Goal: Task Accomplishment & Management: Manage account settings

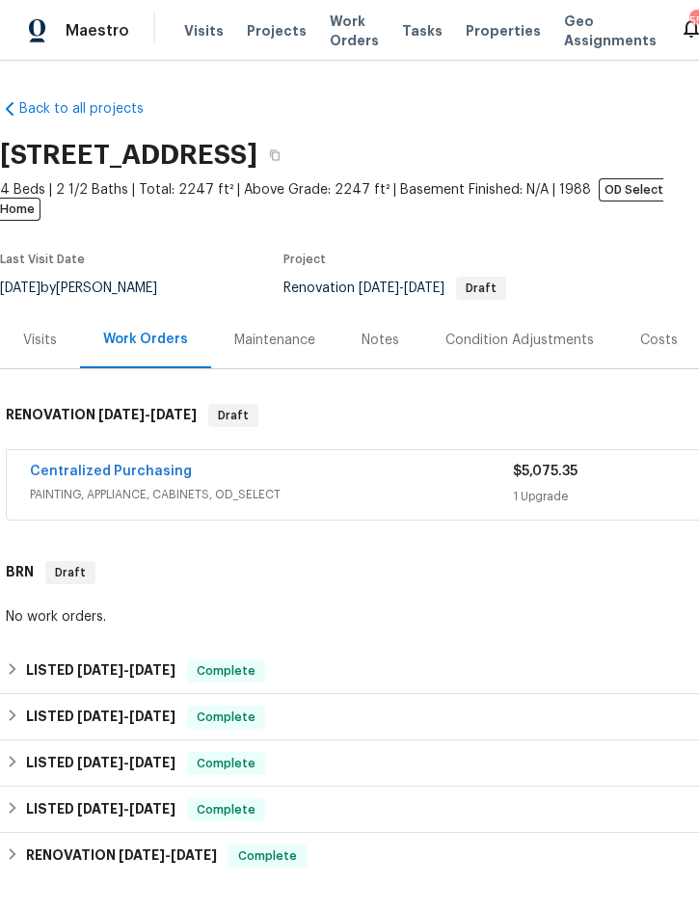
scroll to position [0, 390]
click at [263, 29] on span "Projects" at bounding box center [277, 30] width 60 height 19
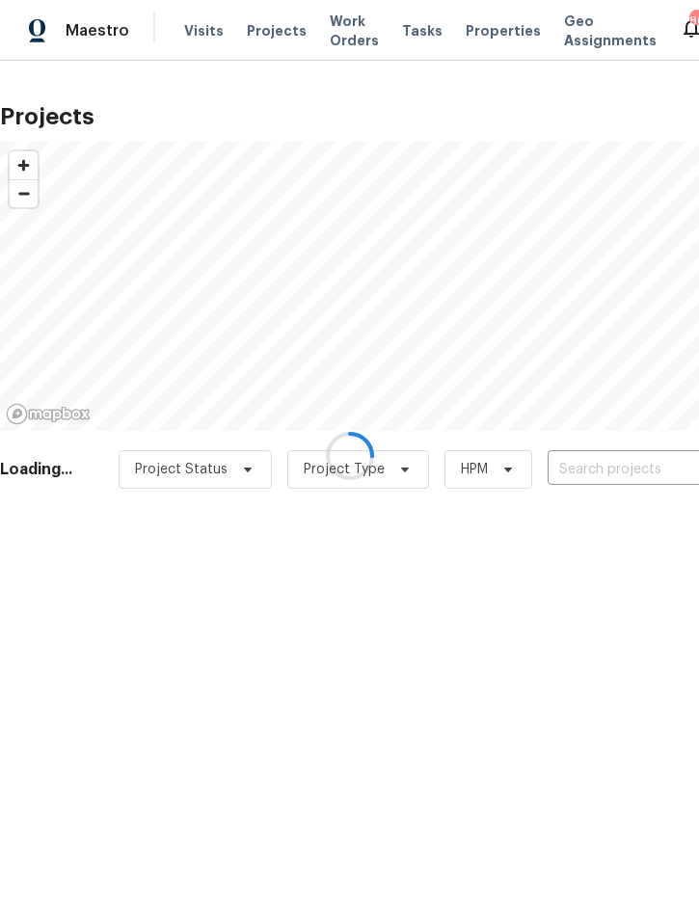
click at [602, 462] on div at bounding box center [349, 455] width 699 height 911
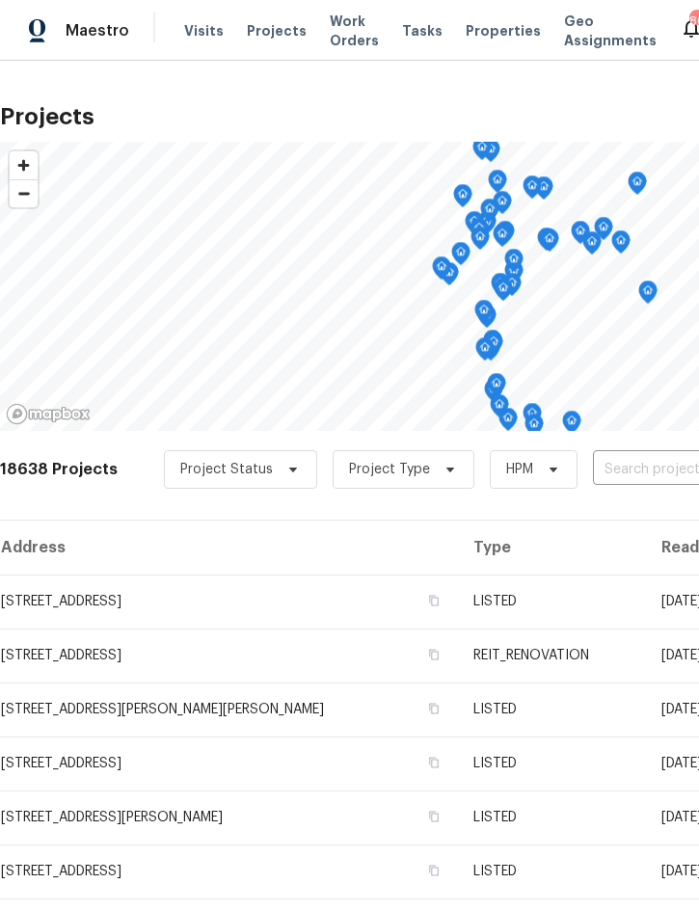
click at [640, 456] on input "text" at bounding box center [703, 470] width 221 height 30
type input "5796"
click at [547, 523] on li "[STREET_ADDRESS]" at bounding box center [553, 514] width 281 height 32
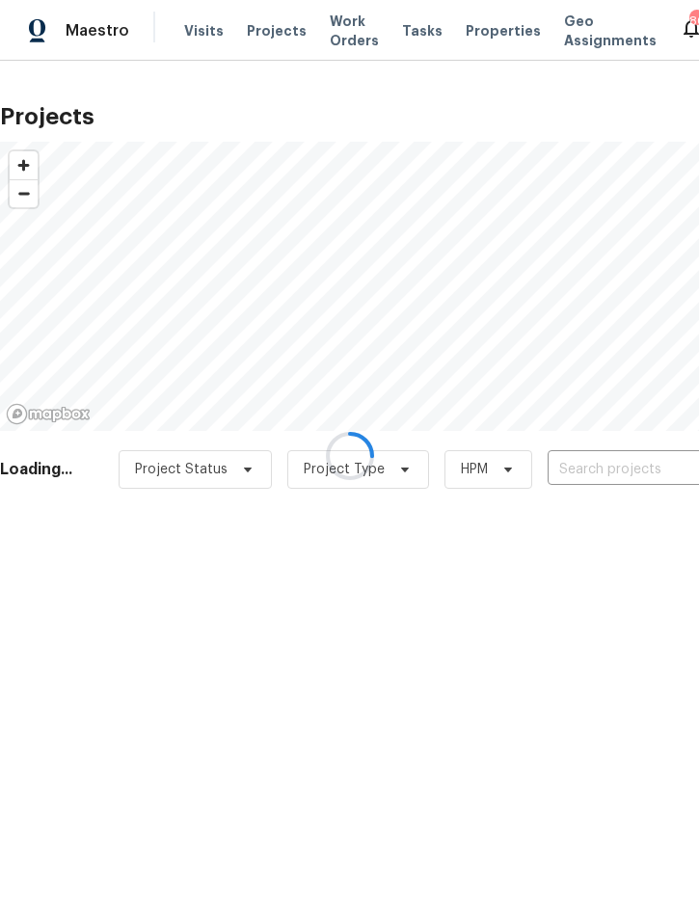
type input "[STREET_ADDRESS]"
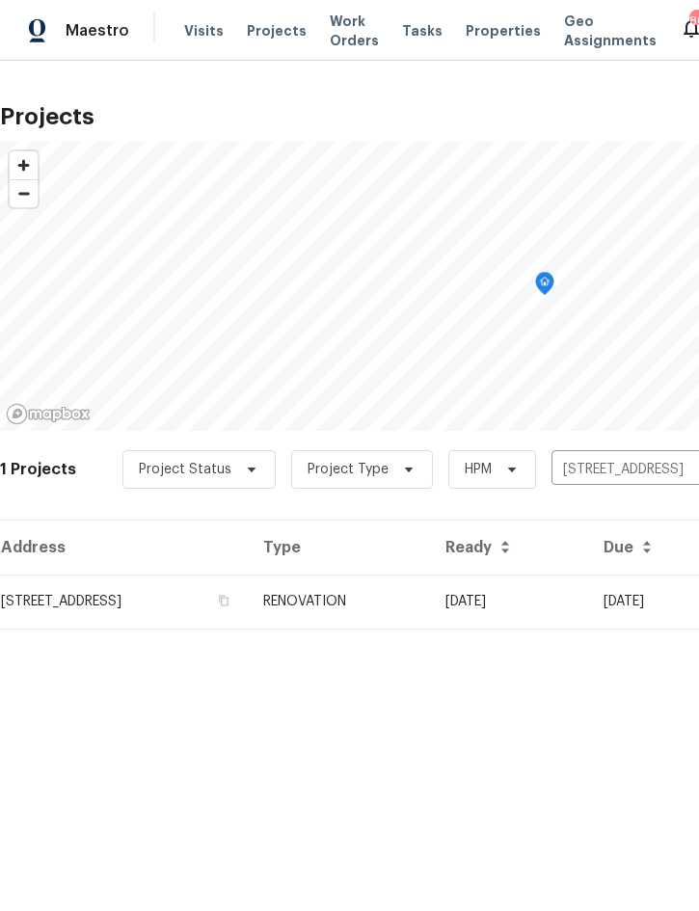
click at [430, 610] on td "RENOVATION" at bounding box center [339, 602] width 182 height 54
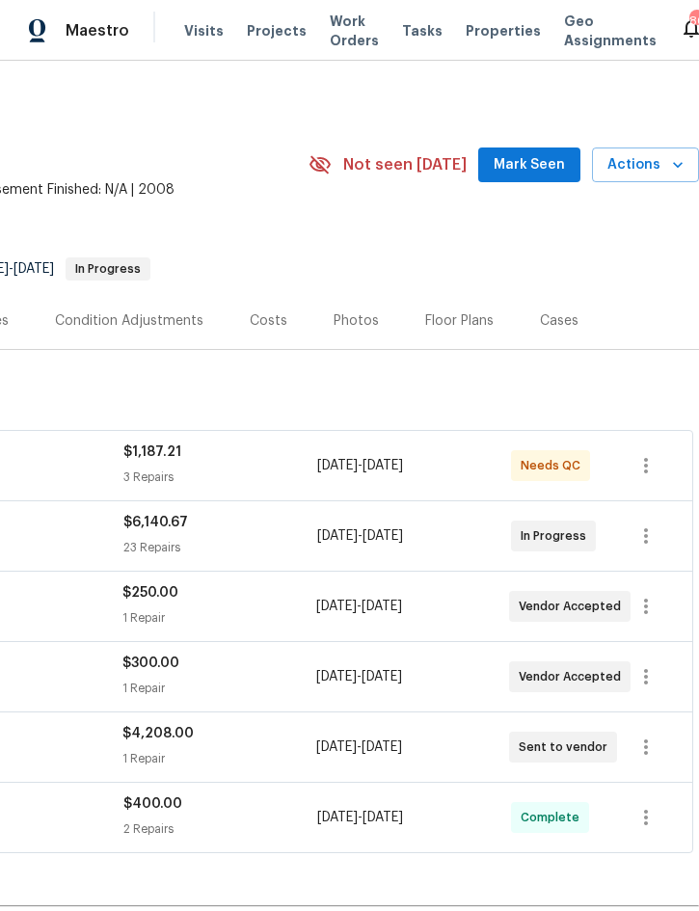
scroll to position [0, 390]
click at [648, 166] on span "Actions" at bounding box center [645, 165] width 76 height 24
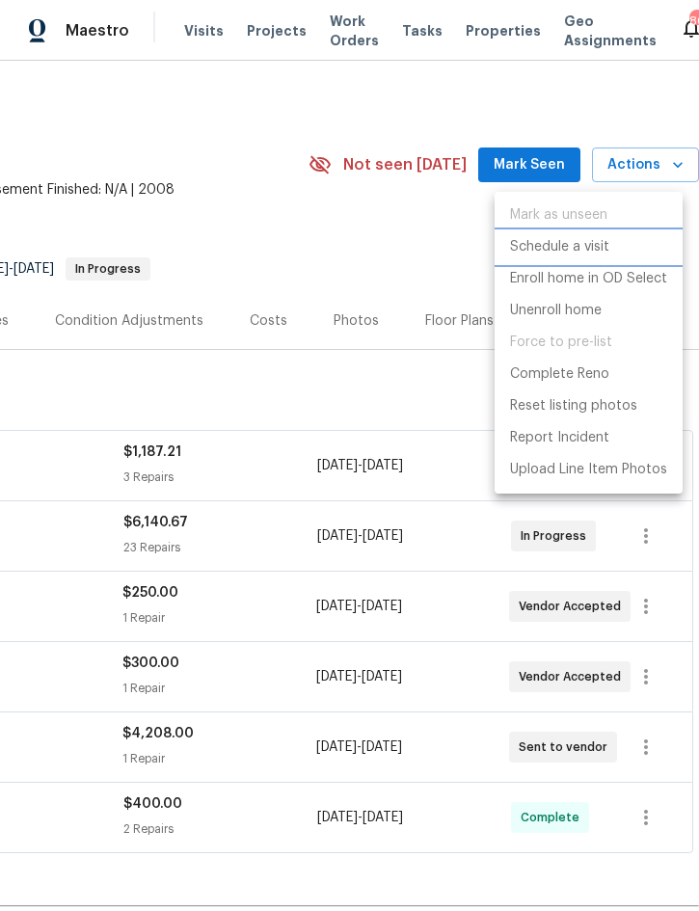
click at [565, 242] on p "Schedule a visit" at bounding box center [559, 247] width 99 height 20
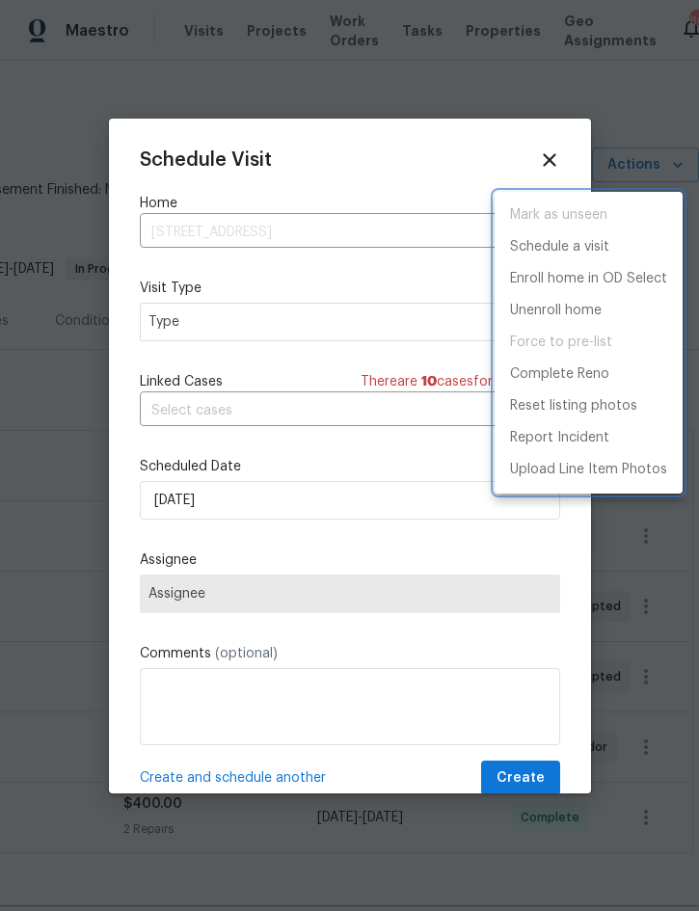
click at [329, 317] on div at bounding box center [349, 455] width 699 height 911
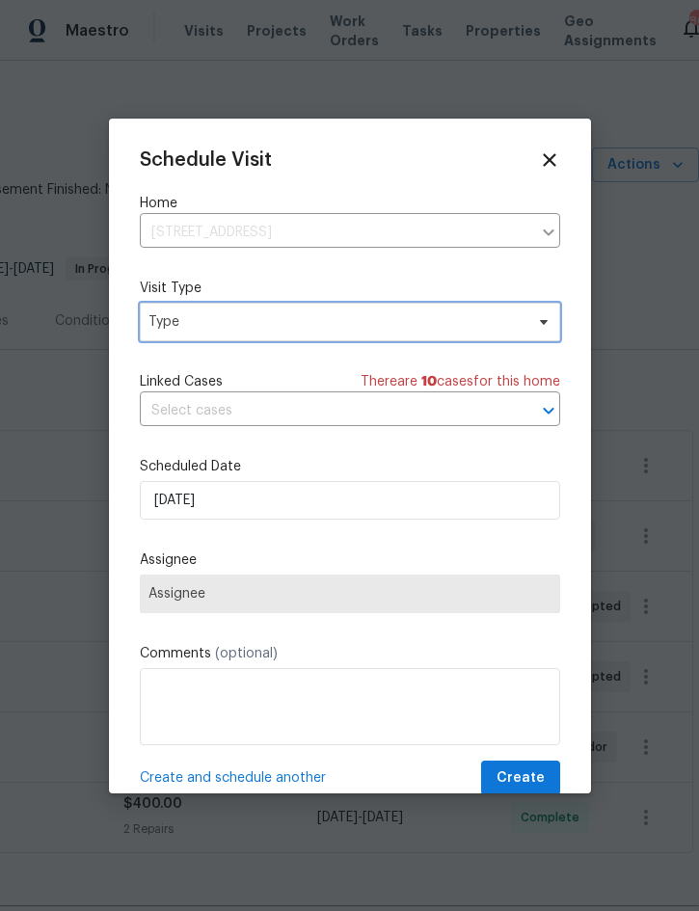
click at [325, 313] on span "Type" at bounding box center [335, 321] width 375 height 19
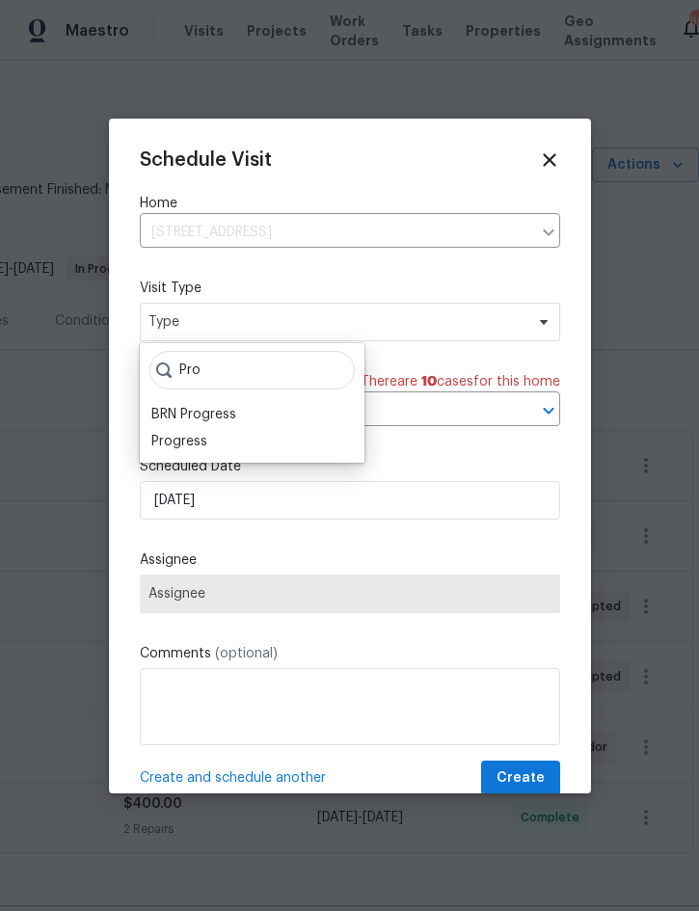
type input "Pro"
click at [202, 444] on div "Progress" at bounding box center [179, 441] width 56 height 19
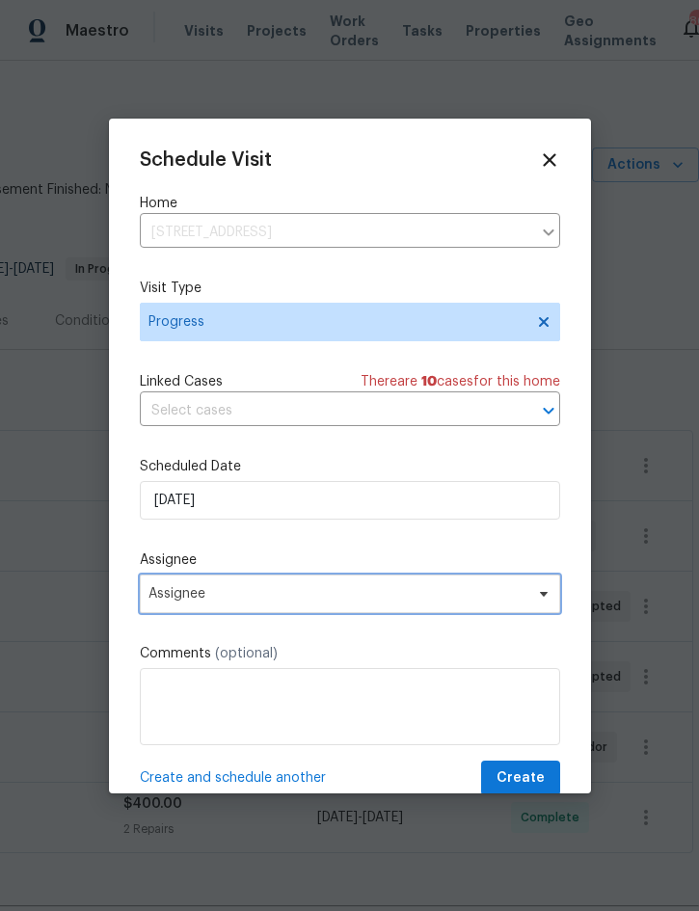
click at [301, 588] on span "Assignee" at bounding box center [350, 594] width 420 height 39
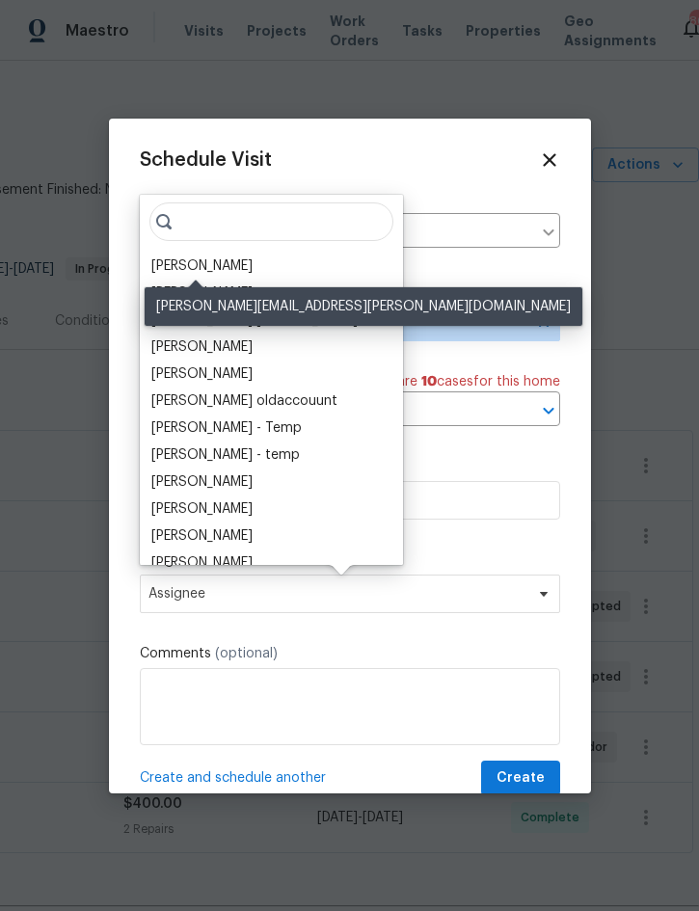
click at [232, 259] on div "[PERSON_NAME]" at bounding box center [201, 265] width 101 height 19
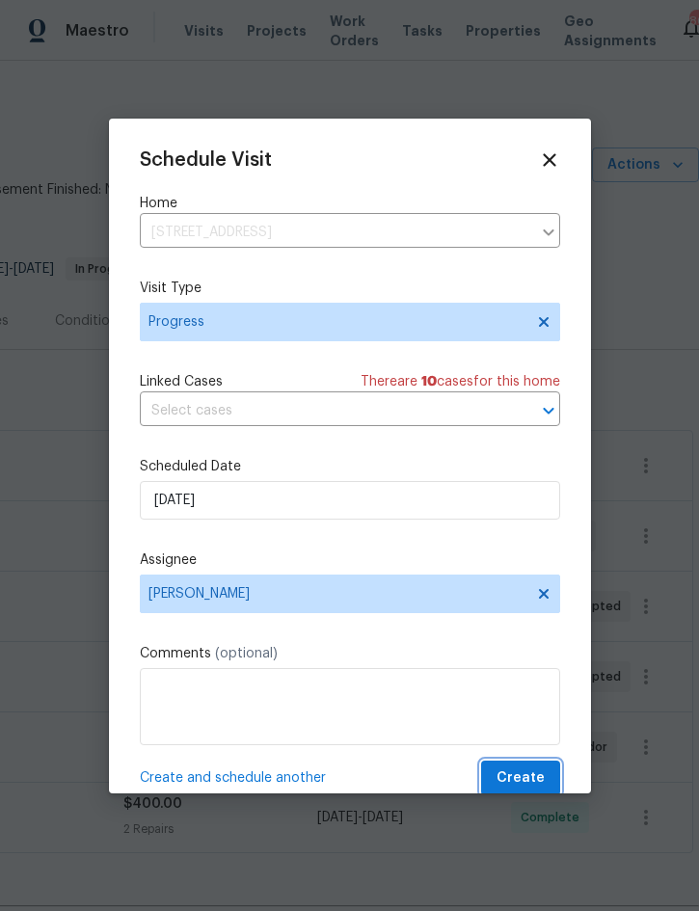
click at [527, 779] on span "Create" at bounding box center [521, 779] width 48 height 24
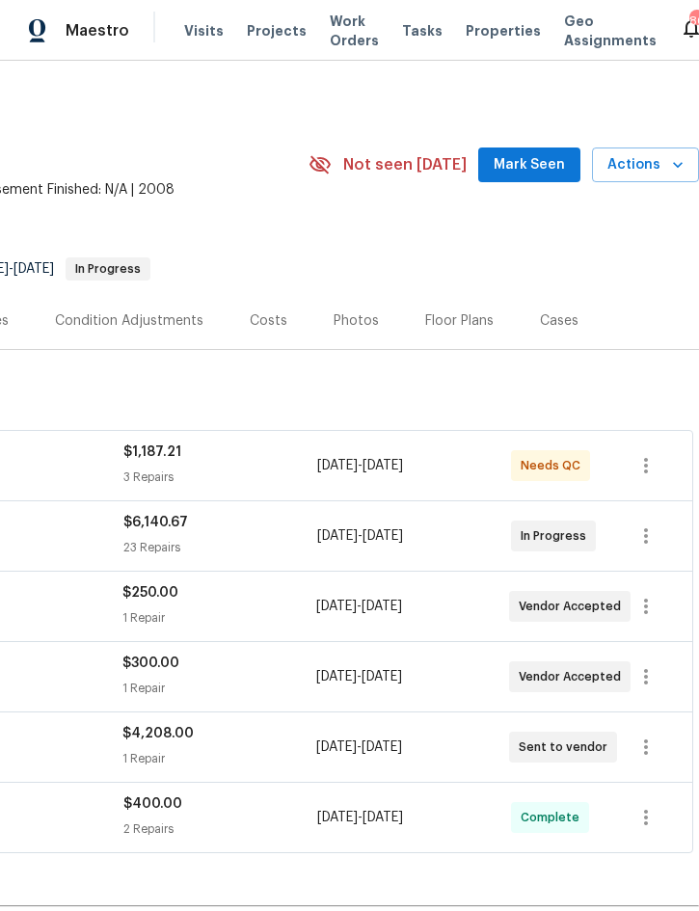
click at [264, 31] on span "Projects" at bounding box center [277, 30] width 60 height 19
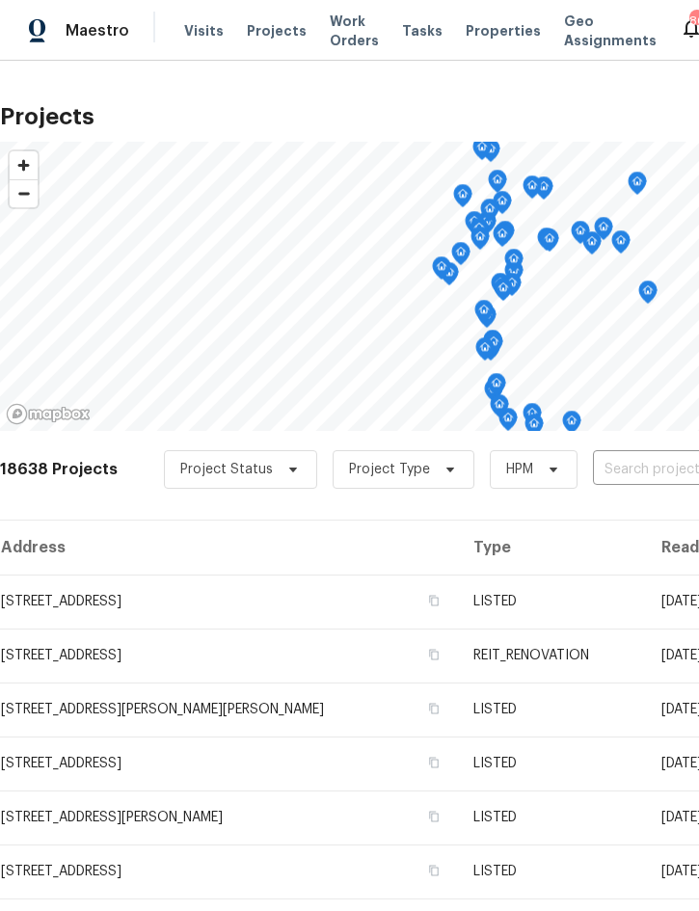
click at [626, 481] on input "text" at bounding box center [703, 470] width 221 height 30
type input "3646 dove"
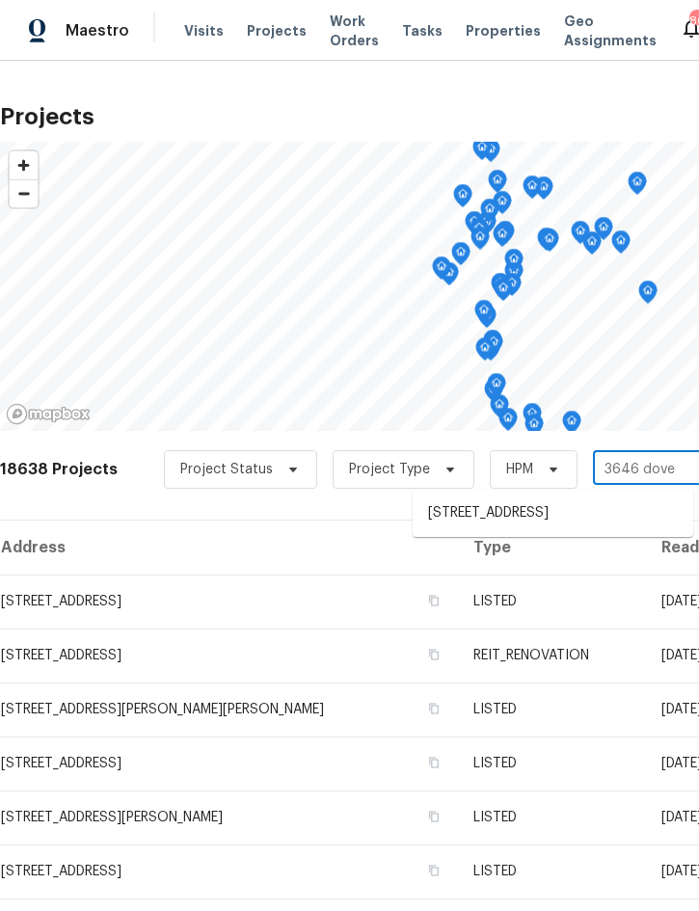
click at [557, 516] on li "3646 Dovetail Ln S, Lakeland, FL 33812" at bounding box center [553, 514] width 281 height 32
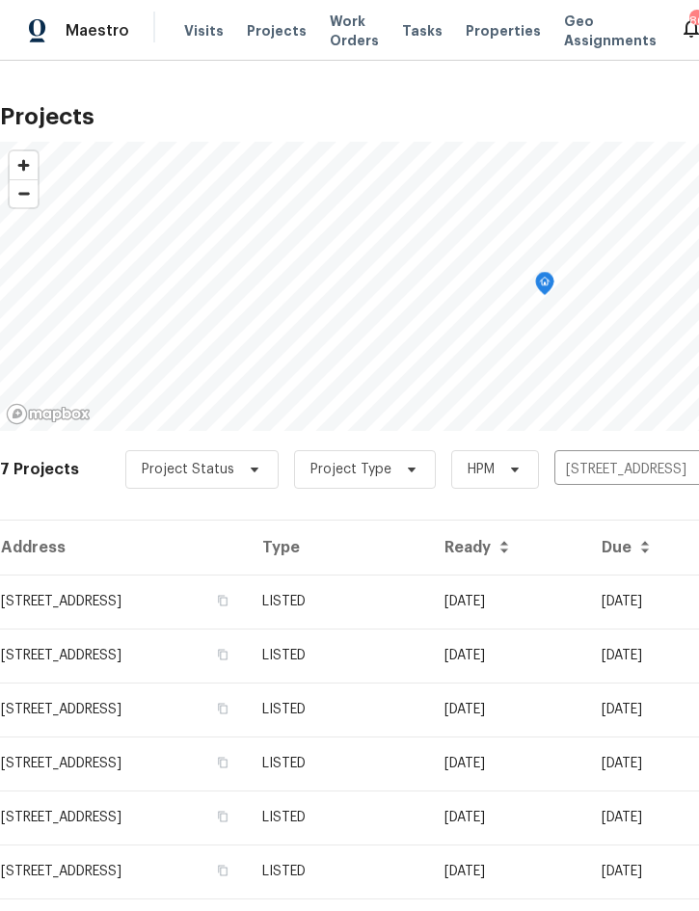
click at [559, 605] on td "08/20/25" at bounding box center [507, 602] width 157 height 54
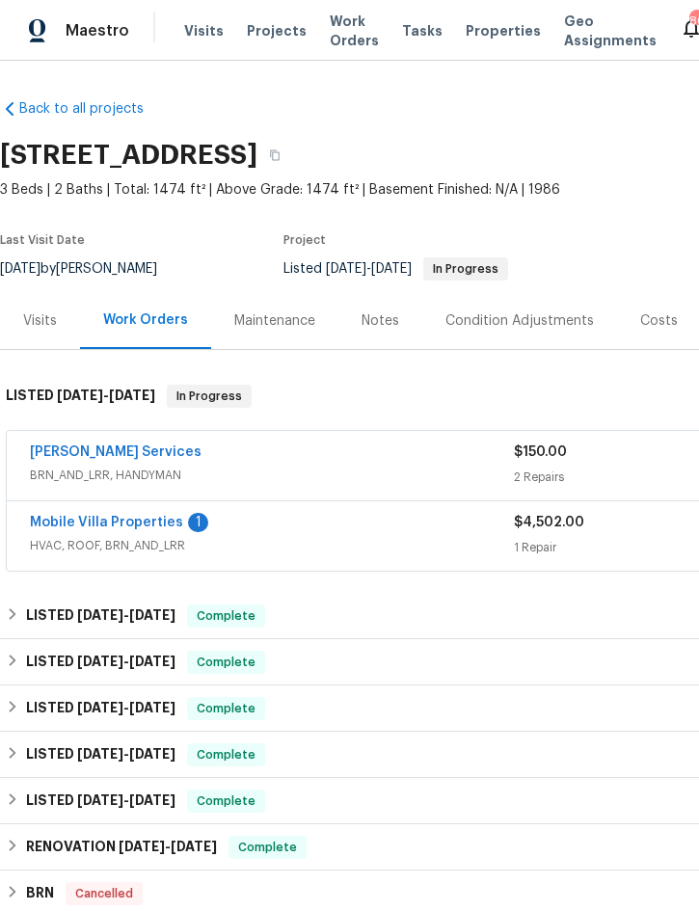
click at [64, 519] on link "Mobile Villa Properties" at bounding box center [106, 522] width 153 height 13
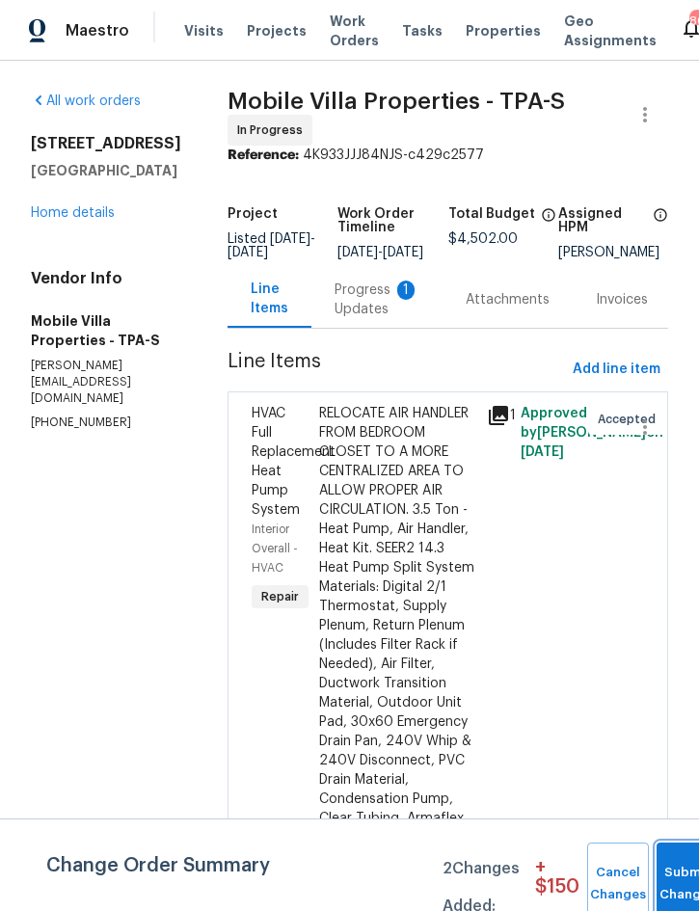
click at [672, 880] on button "Submit Changes" at bounding box center [688, 884] width 62 height 83
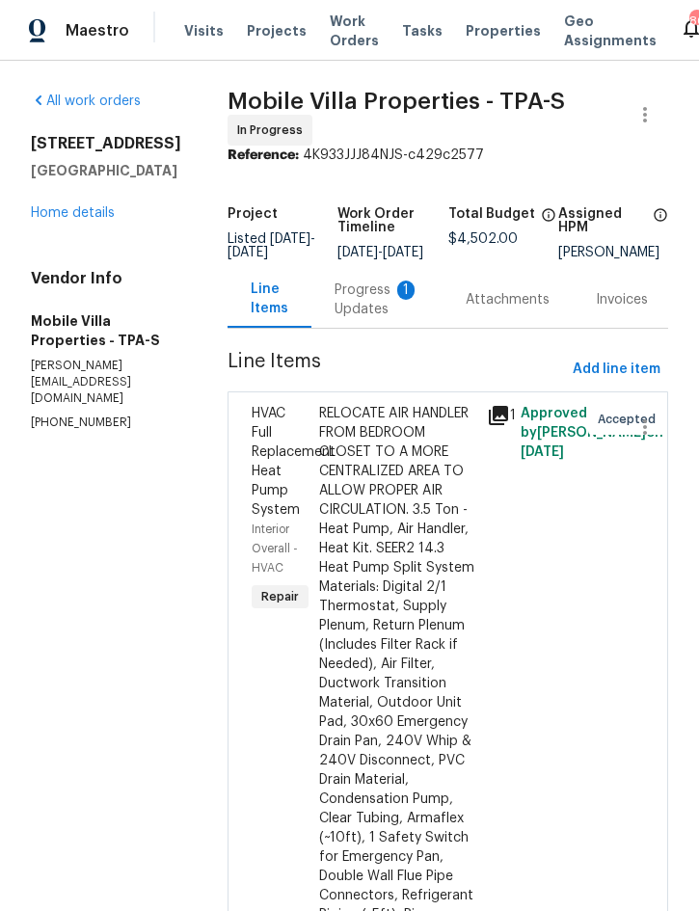
click at [335, 301] on div "Progress Updates 1" at bounding box center [377, 300] width 85 height 39
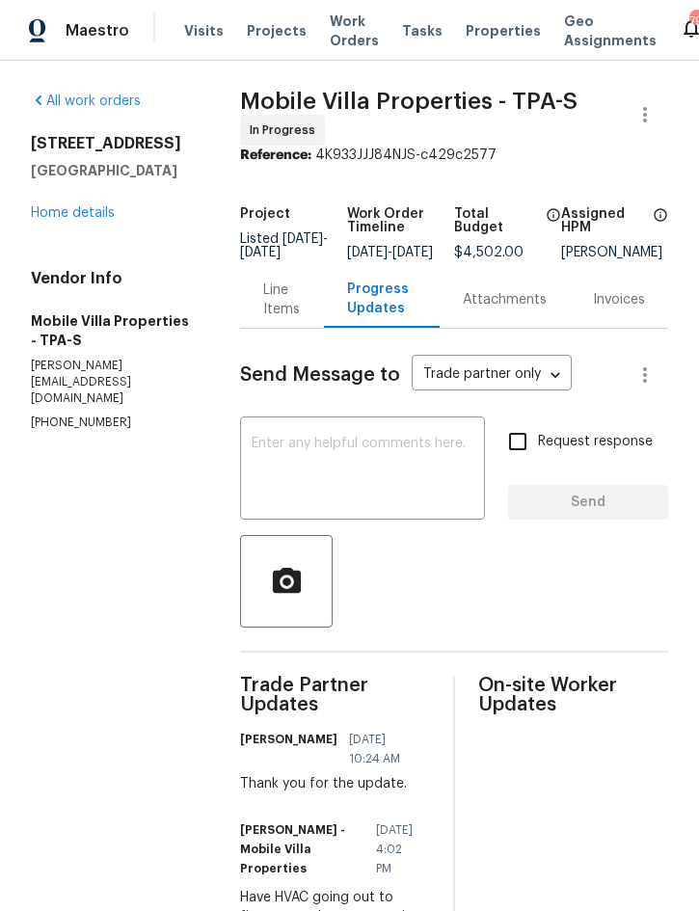
click at [77, 216] on link "Home details" at bounding box center [73, 212] width 84 height 13
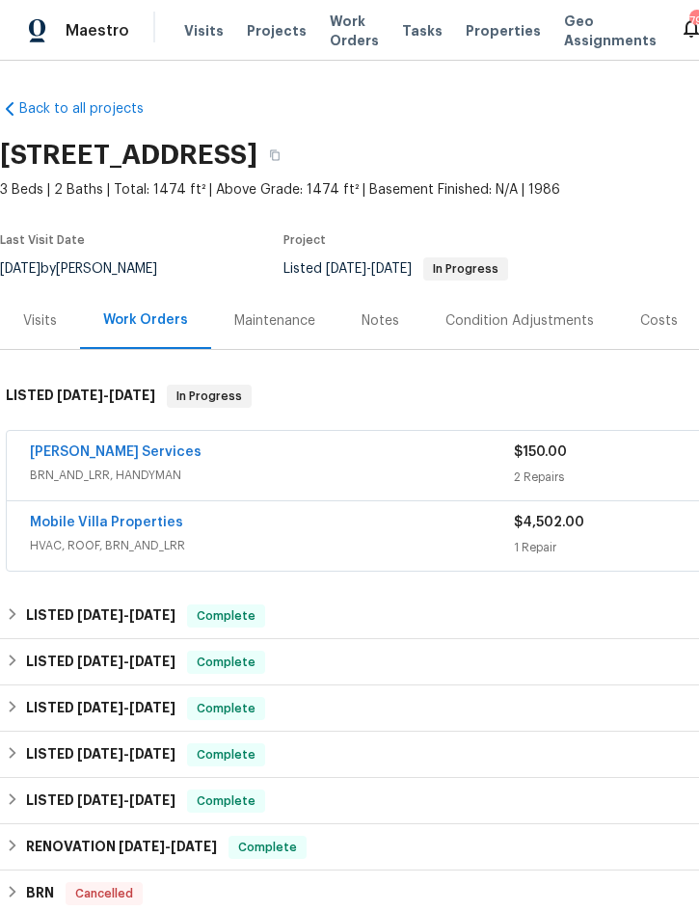
click at [430, 450] on div "Gabler Services" at bounding box center [272, 454] width 484 height 23
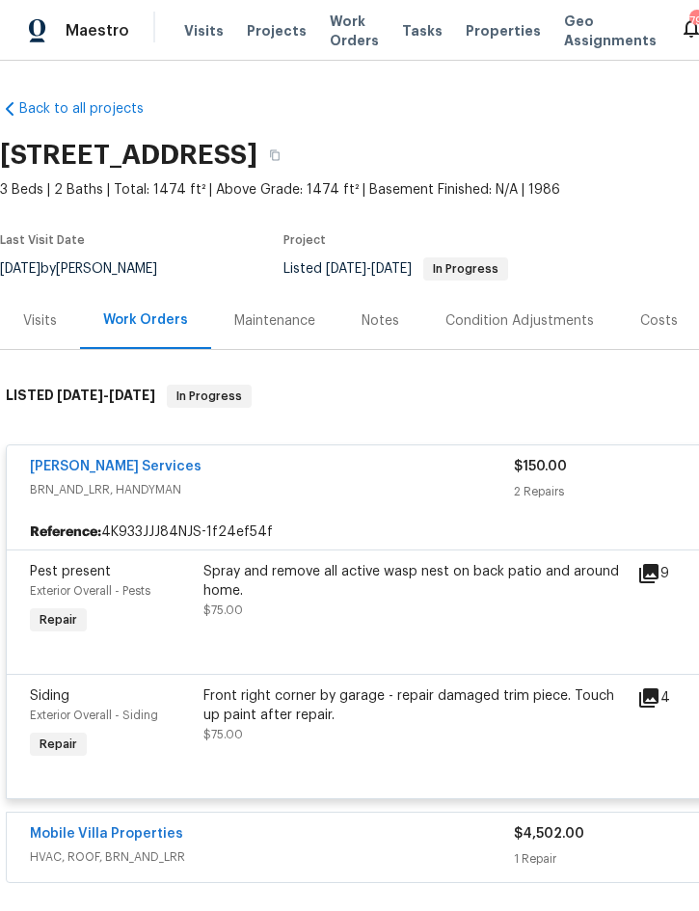
click at [435, 607] on div "Spray and remove all active wasp nest on back patio and around home. $75.00" at bounding box center [414, 591] width 422 height 58
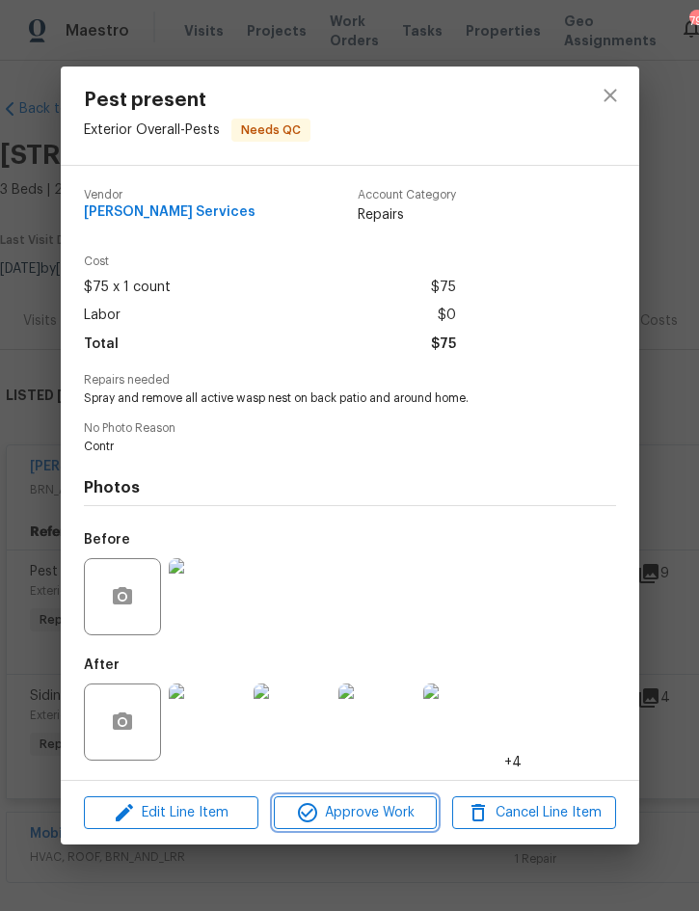
click at [373, 810] on span "Approve Work" at bounding box center [355, 813] width 151 height 24
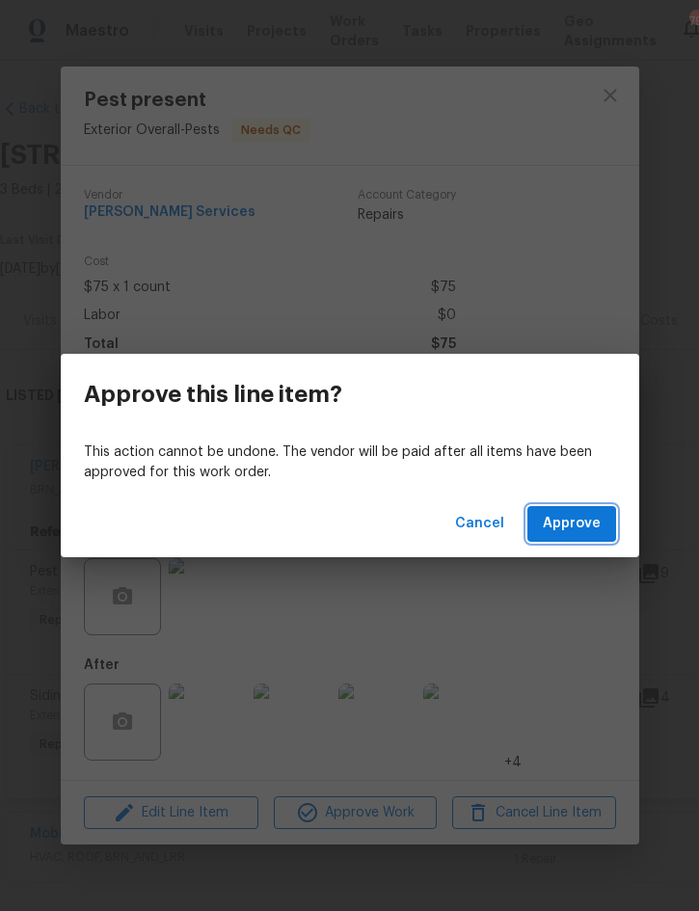
click at [586, 524] on span "Approve" at bounding box center [572, 524] width 58 height 24
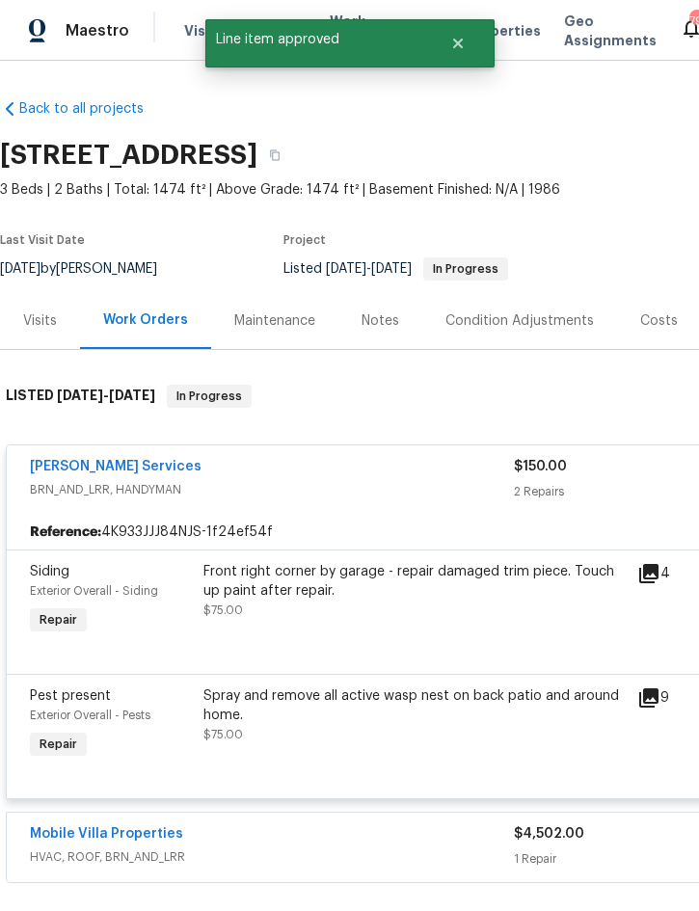
click at [443, 587] on div "Front right corner by garage - repair damaged trim piece. Touch up paint after …" at bounding box center [414, 581] width 422 height 39
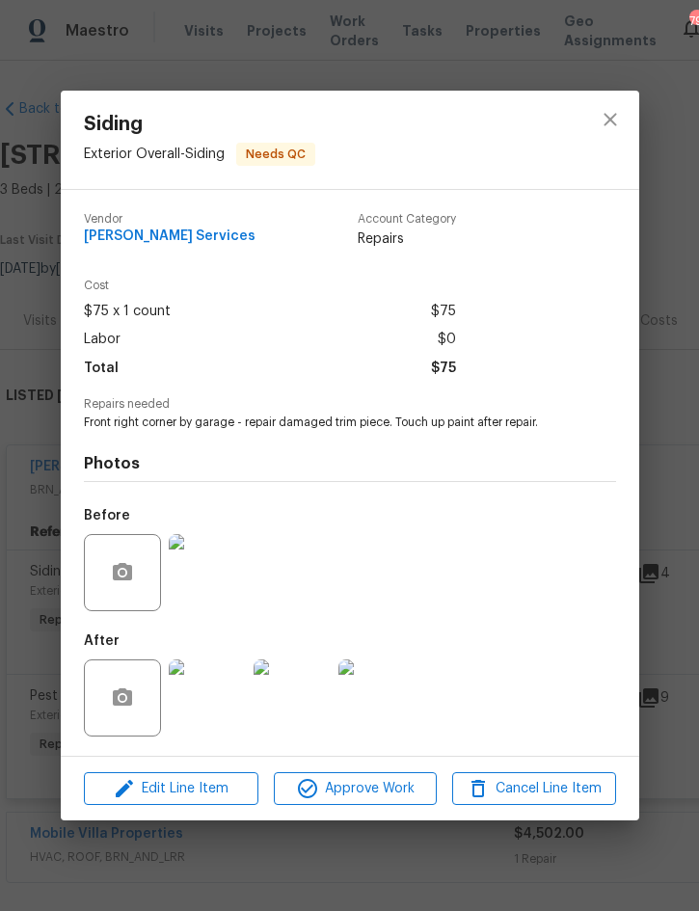
click at [200, 701] on img at bounding box center [207, 697] width 77 height 77
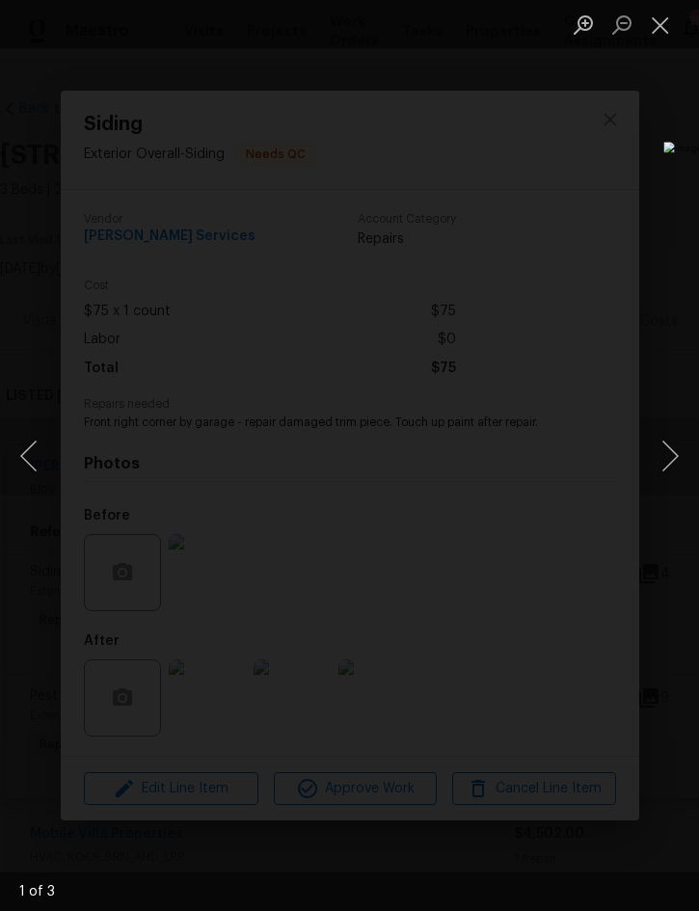
click at [673, 457] on button "Next image" at bounding box center [670, 455] width 58 height 77
click at [672, 466] on button "Next image" at bounding box center [670, 455] width 58 height 77
click at [659, 33] on button "Close lightbox" at bounding box center [660, 25] width 39 height 34
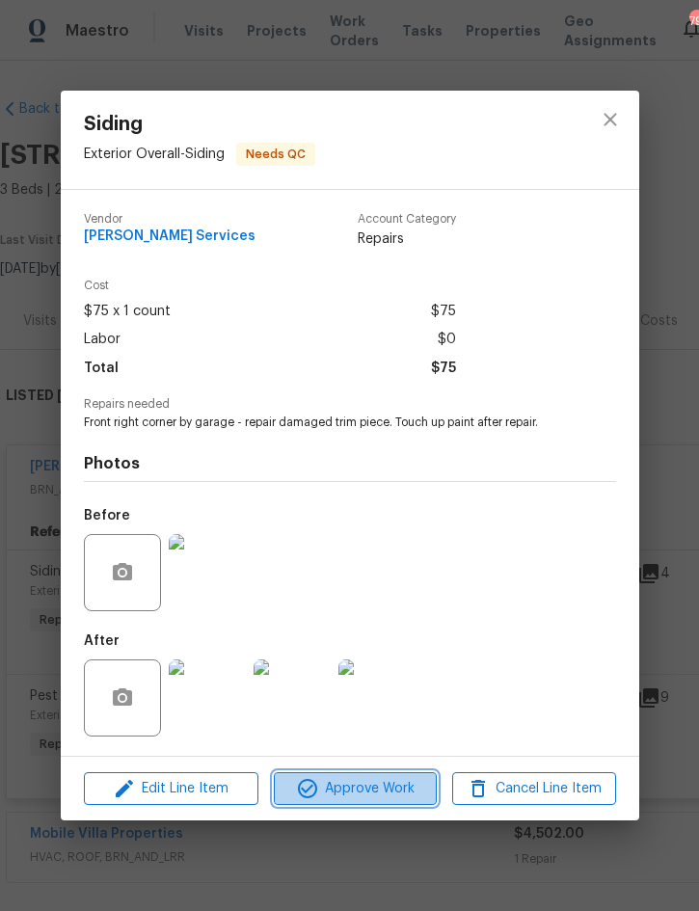
click at [387, 782] on span "Approve Work" at bounding box center [355, 789] width 151 height 24
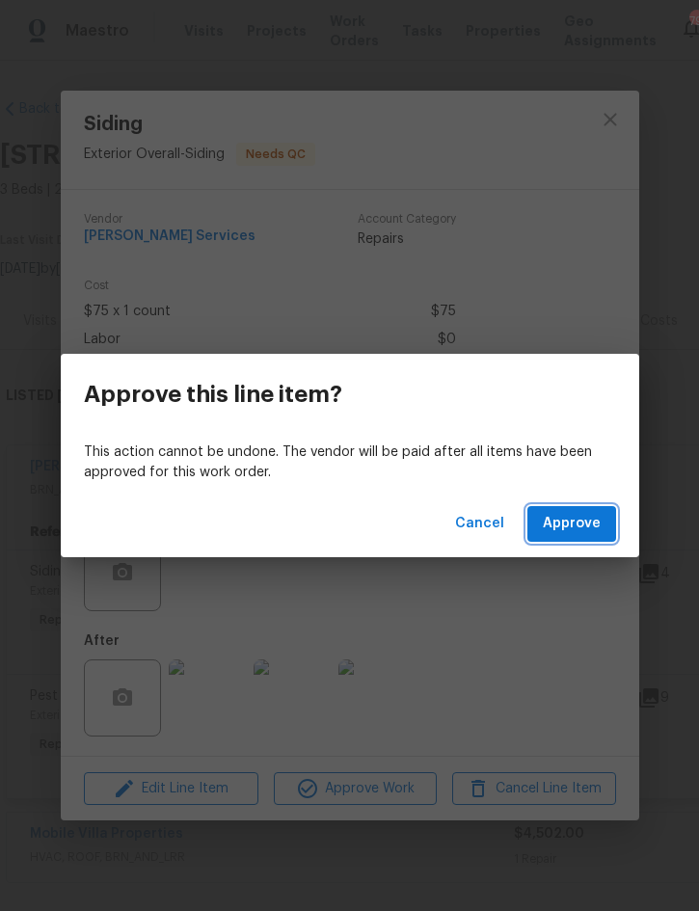
click at [580, 518] on span "Approve" at bounding box center [572, 524] width 58 height 24
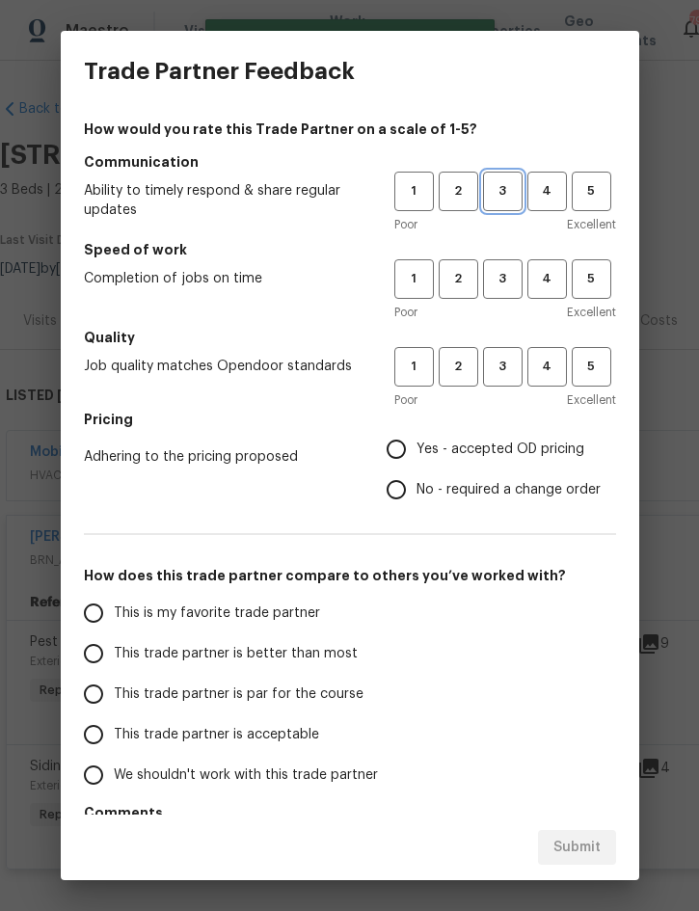
click at [508, 180] on span "3" at bounding box center [503, 191] width 36 height 22
click at [498, 286] on span "3" at bounding box center [503, 279] width 36 height 22
click at [497, 363] on span "3" at bounding box center [503, 367] width 36 height 22
click at [507, 458] on span "Yes - accepted OD pricing" at bounding box center [501, 450] width 168 height 20
click at [417, 458] on input "Yes - accepted OD pricing" at bounding box center [396, 449] width 40 height 40
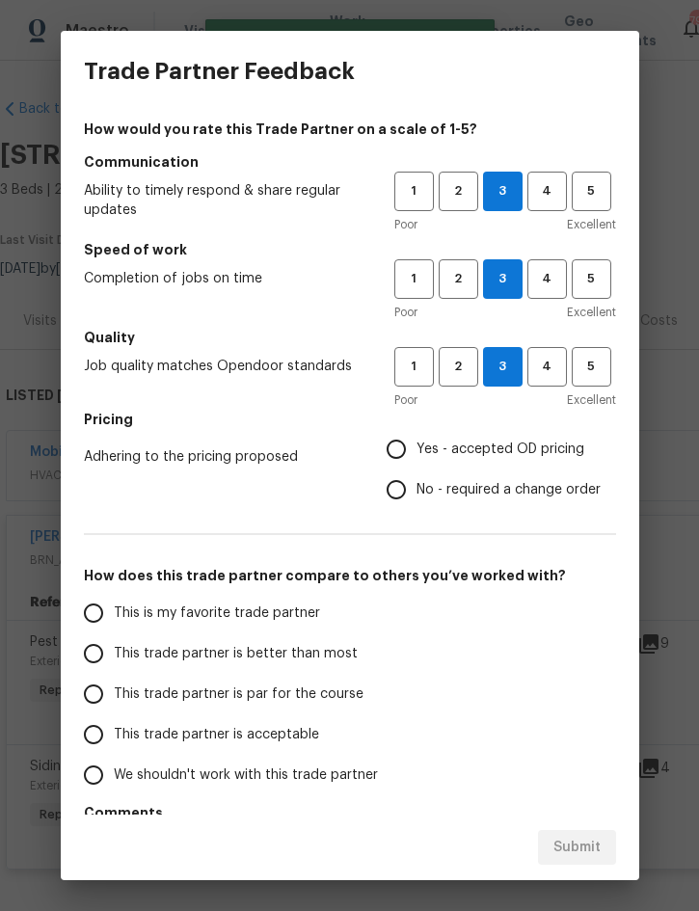
radio input "true"
click at [299, 649] on span "This trade partner is better than most" at bounding box center [236, 654] width 244 height 20
click at [114, 649] on input "This trade partner is better than most" at bounding box center [93, 653] width 40 height 40
click at [587, 837] on span "Submit" at bounding box center [576, 848] width 47 height 24
radio input "true"
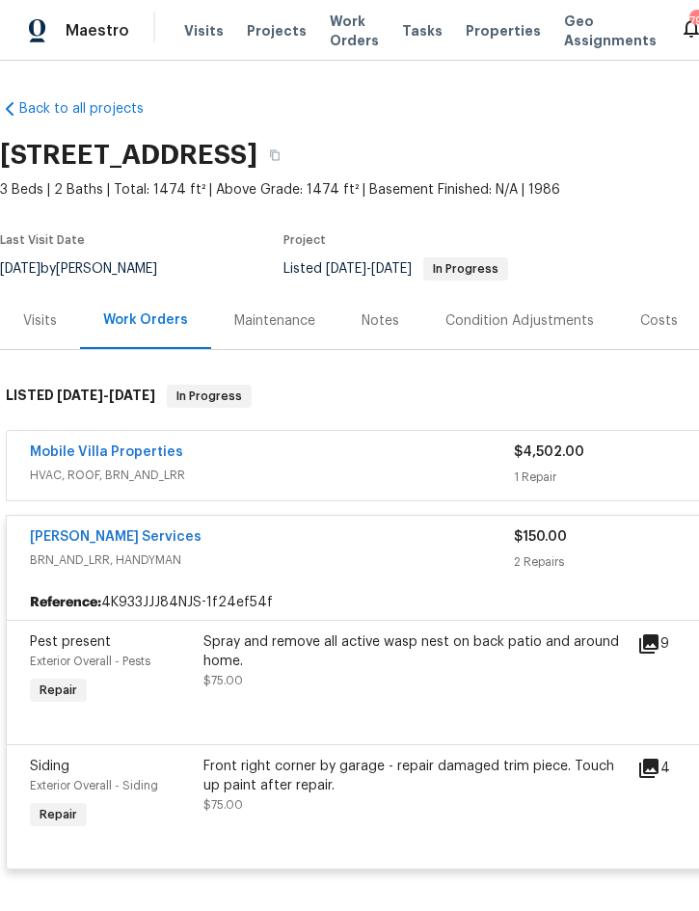
click at [261, 27] on span "Projects" at bounding box center [277, 30] width 60 height 19
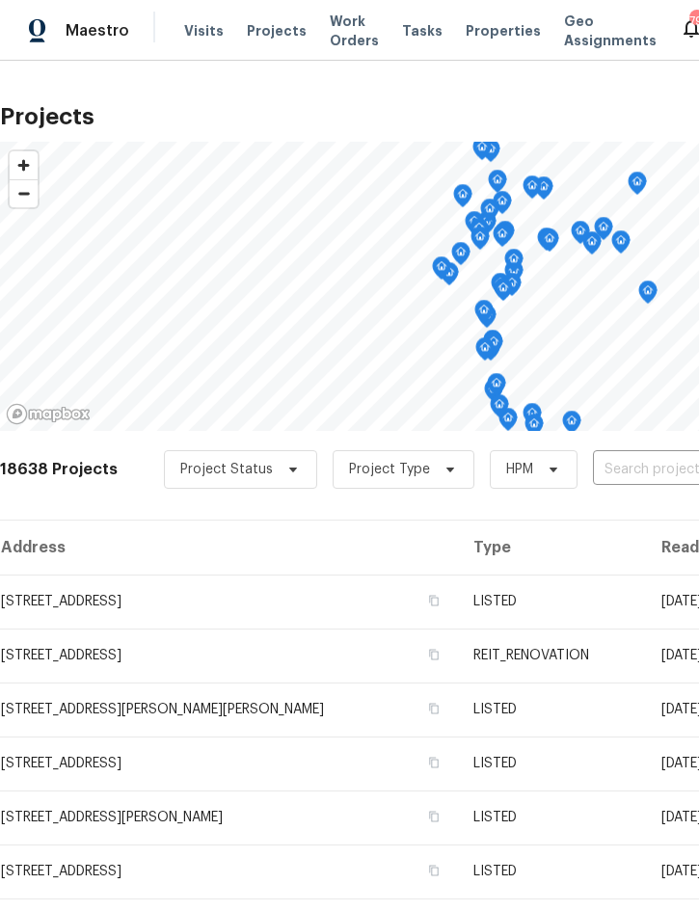
click at [633, 465] on input "text" at bounding box center [703, 470] width 221 height 30
type input "5030"
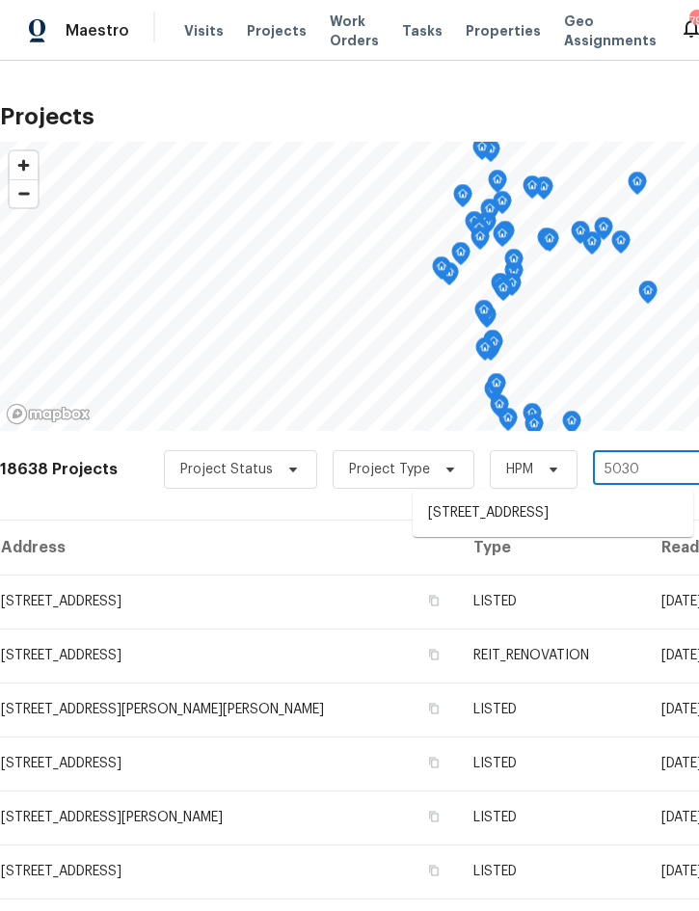
click at [561, 516] on li "5030 Creekview Ln, Lakeland, FL 33811" at bounding box center [553, 514] width 281 height 32
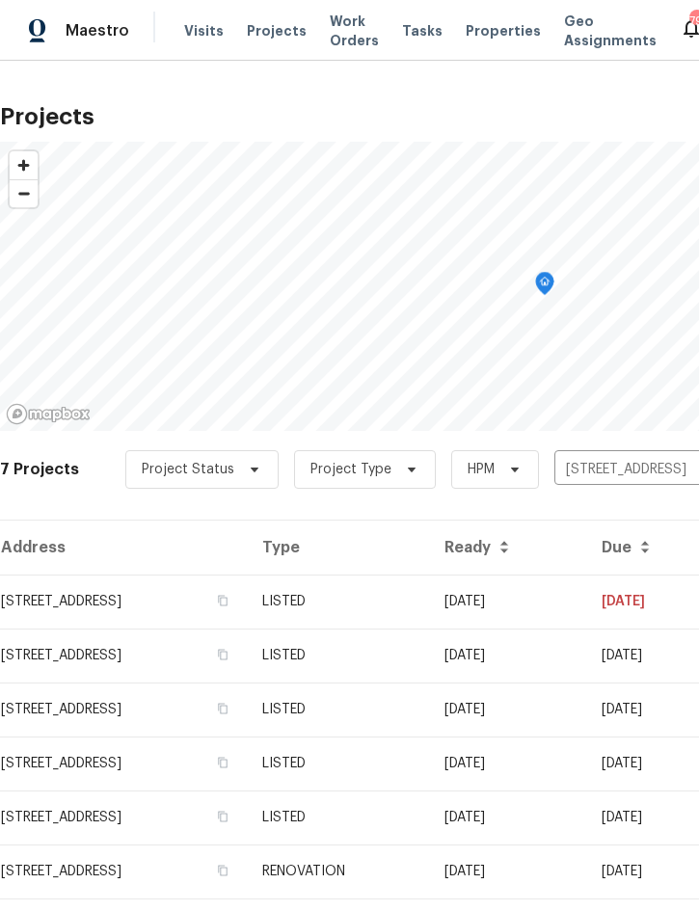
click at [429, 605] on td "LISTED" at bounding box center [338, 602] width 182 height 54
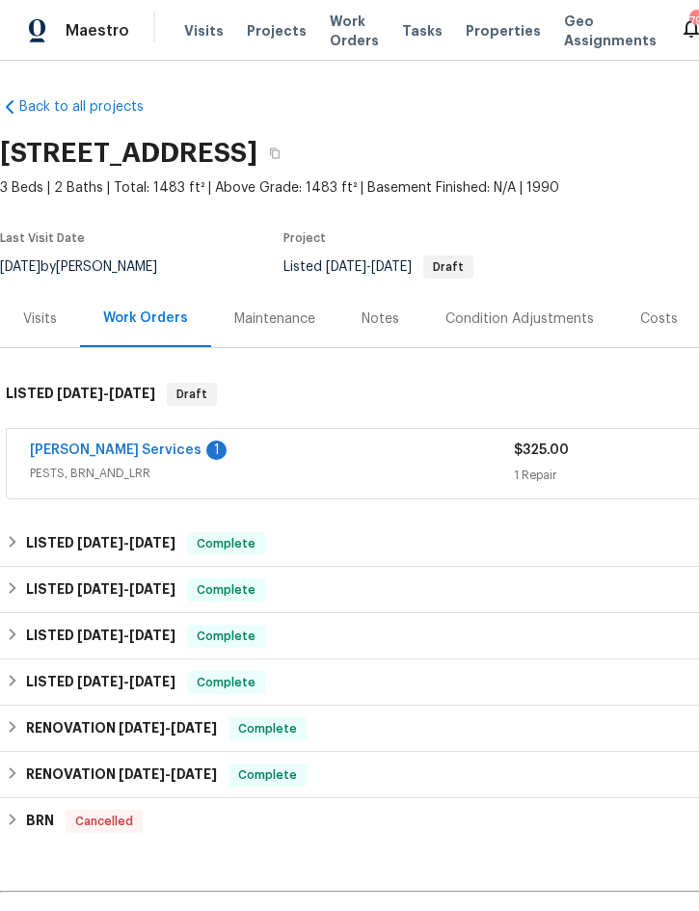
scroll to position [2, 0]
click at [109, 444] on link "Massey Services" at bounding box center [116, 450] width 172 height 13
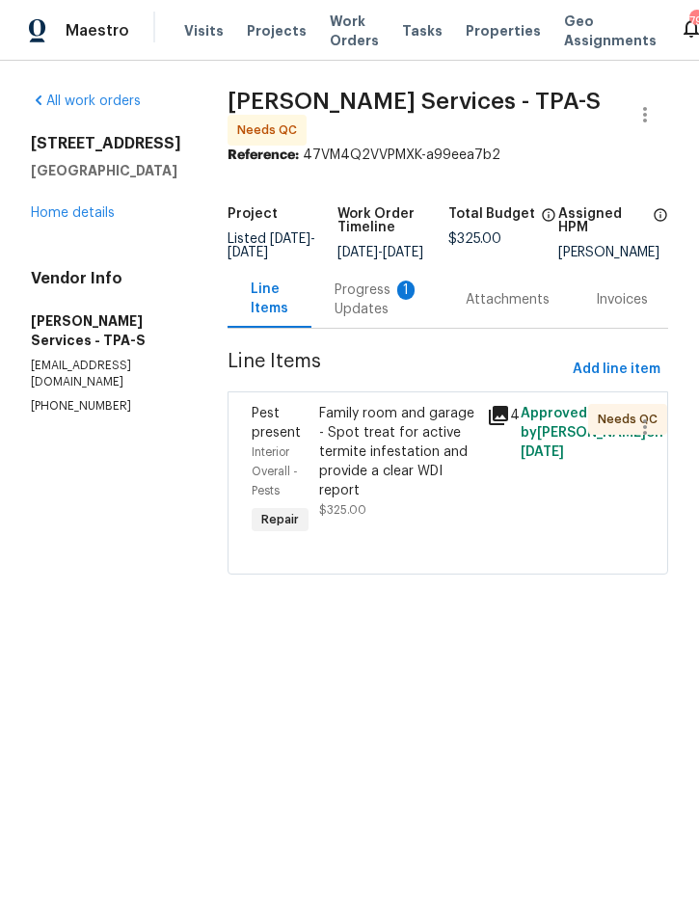
click at [414, 306] on div "Progress Updates 1" at bounding box center [377, 300] width 85 height 39
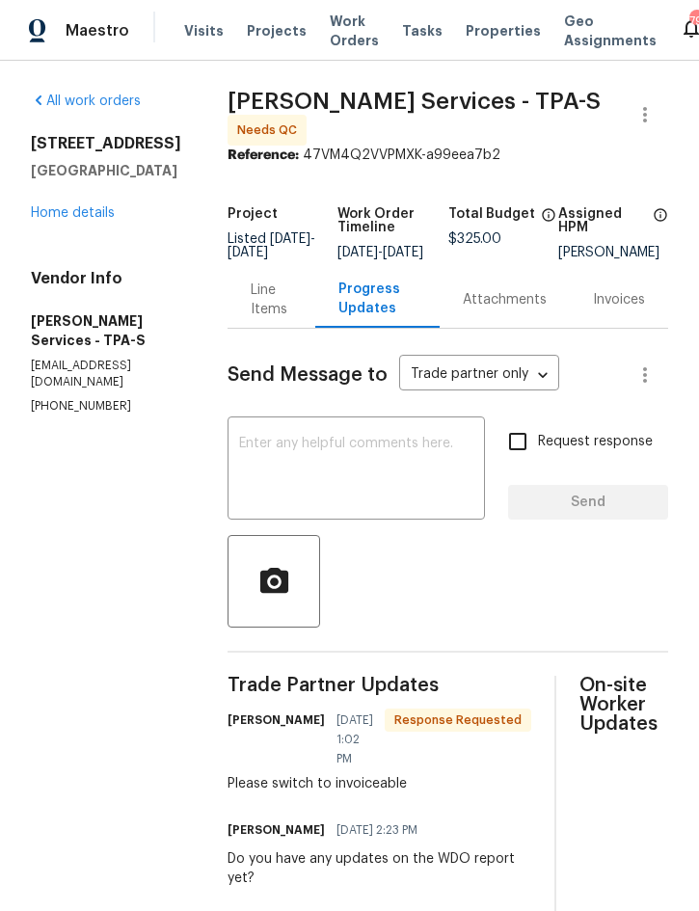
click at [292, 310] on div "Line Items" at bounding box center [271, 300] width 41 height 39
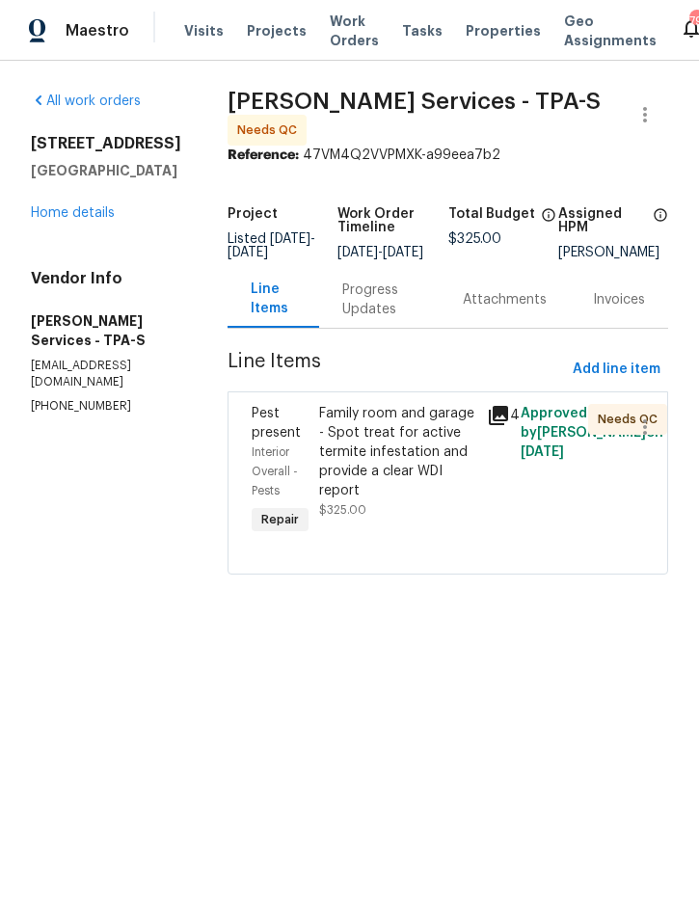
click at [415, 468] on div "Family room and garage - Spot treat for active termite infestation and provide …" at bounding box center [397, 452] width 157 height 96
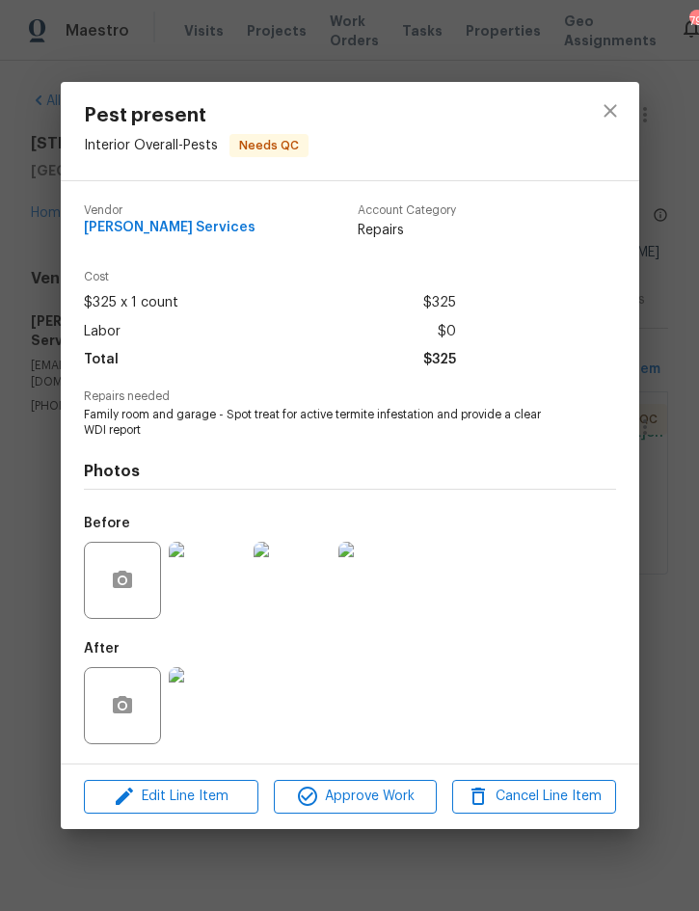
click at [205, 697] on img at bounding box center [207, 705] width 77 height 77
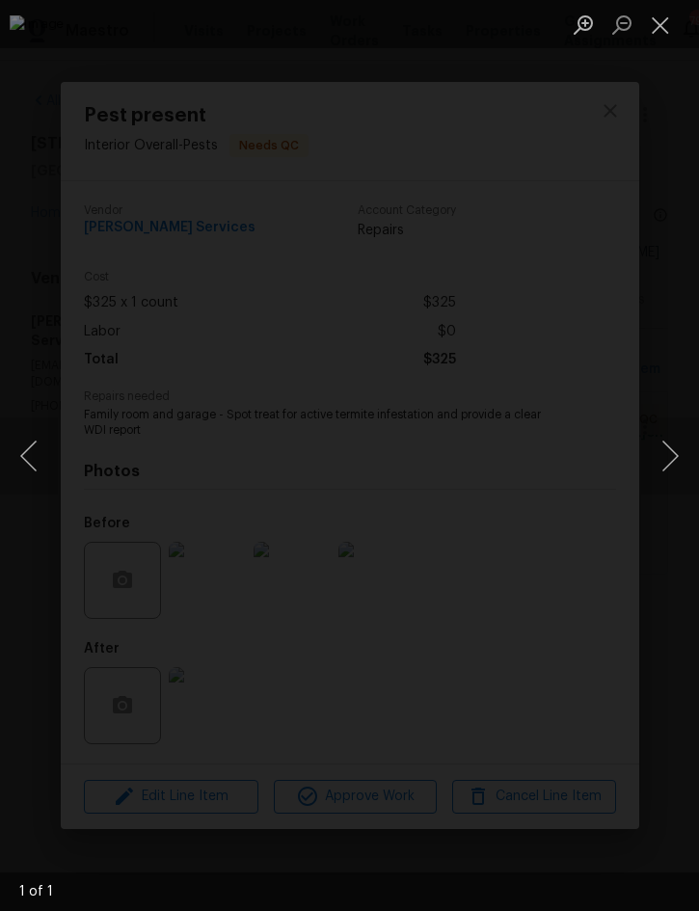
click at [668, 26] on button "Close lightbox" at bounding box center [660, 25] width 39 height 34
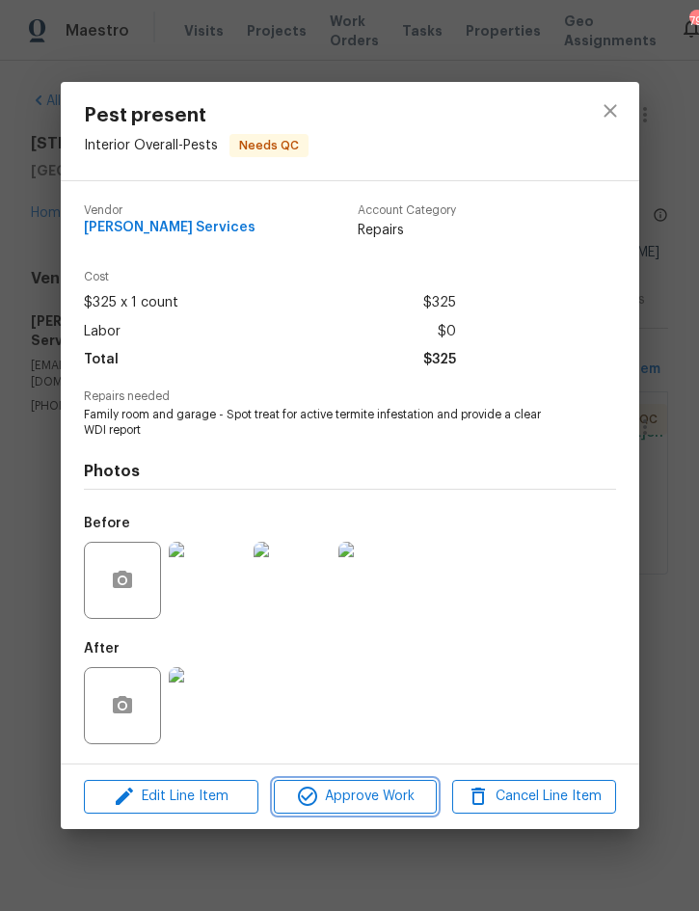
click at [365, 791] on span "Approve Work" at bounding box center [355, 797] width 151 height 24
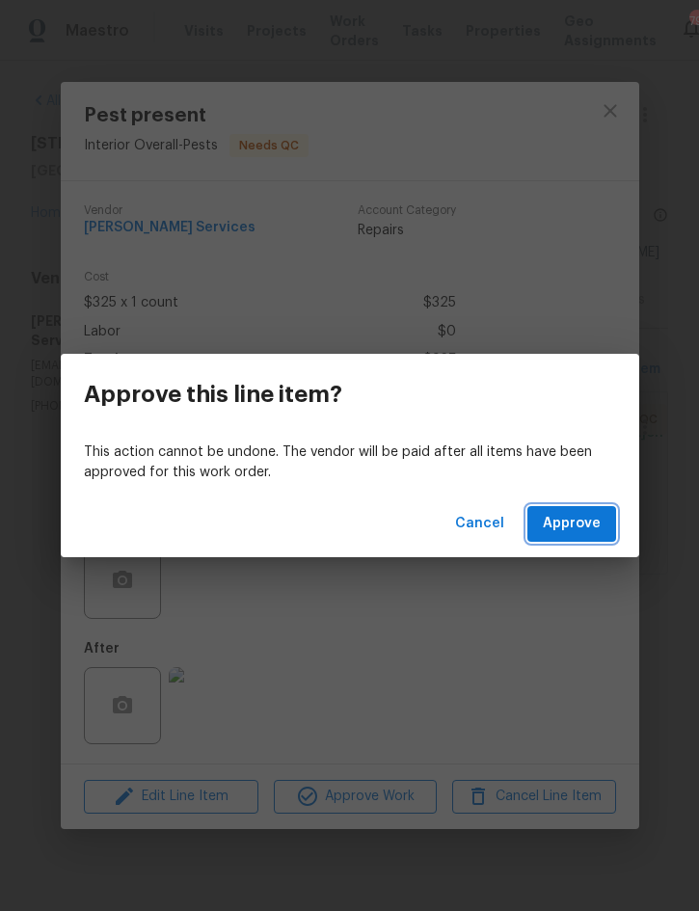
click at [575, 523] on span "Approve" at bounding box center [572, 524] width 58 height 24
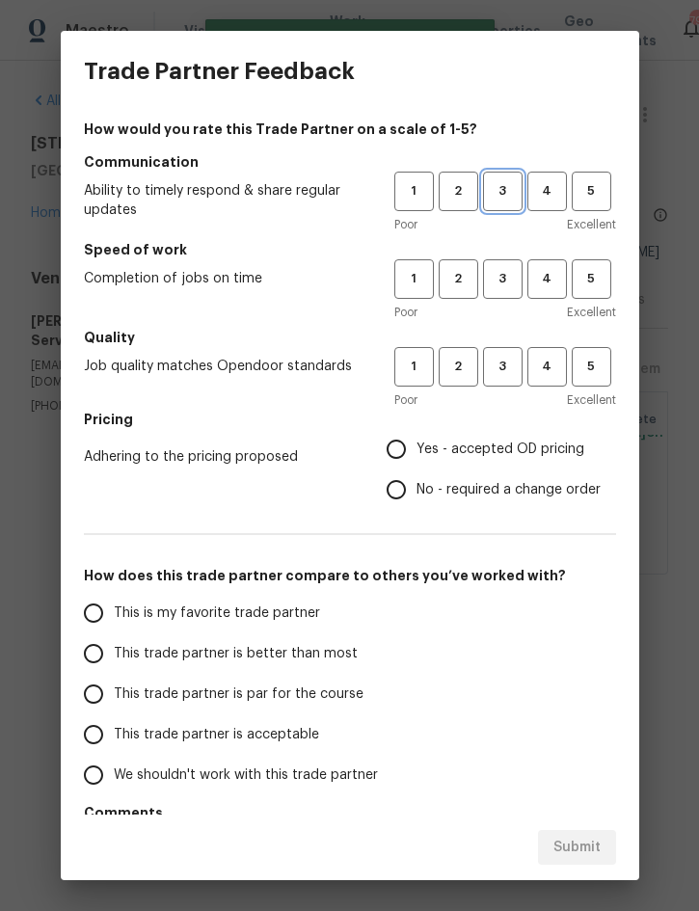
click at [498, 194] on span "3" at bounding box center [503, 191] width 36 height 22
click at [510, 285] on span "3" at bounding box center [503, 279] width 36 height 22
click at [509, 371] on span "3" at bounding box center [503, 367] width 36 height 22
click at [507, 451] on span "Yes - accepted OD pricing" at bounding box center [501, 450] width 168 height 20
click at [417, 451] on input "Yes - accepted OD pricing" at bounding box center [396, 449] width 40 height 40
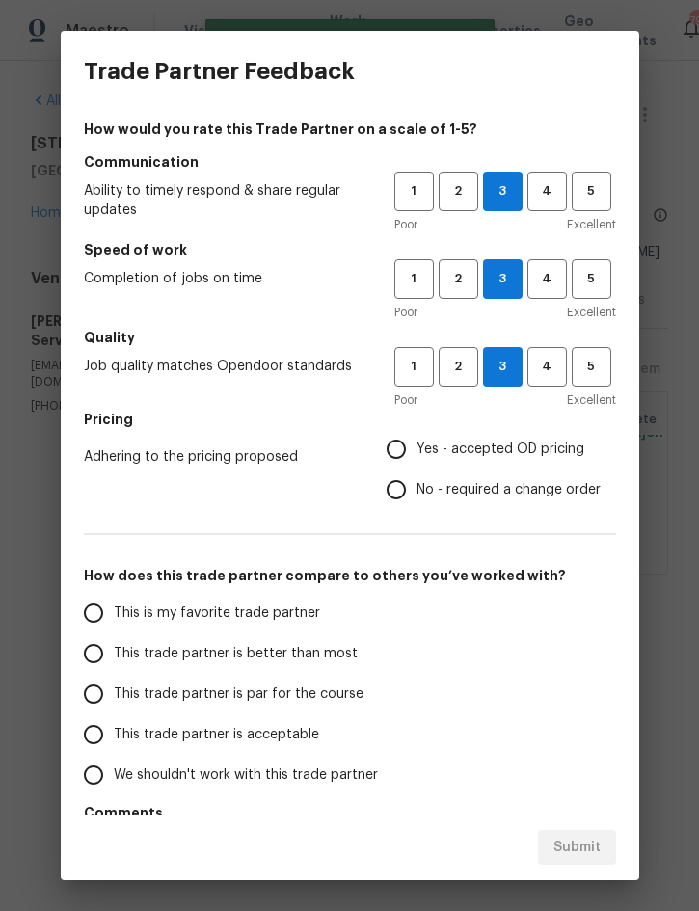
radio input "true"
click at [306, 655] on span "This trade partner is better than most" at bounding box center [236, 654] width 244 height 20
click at [114, 655] on input "This trade partner is better than most" at bounding box center [93, 653] width 40 height 40
click at [575, 847] on span "Submit" at bounding box center [576, 848] width 47 height 24
radio input "true"
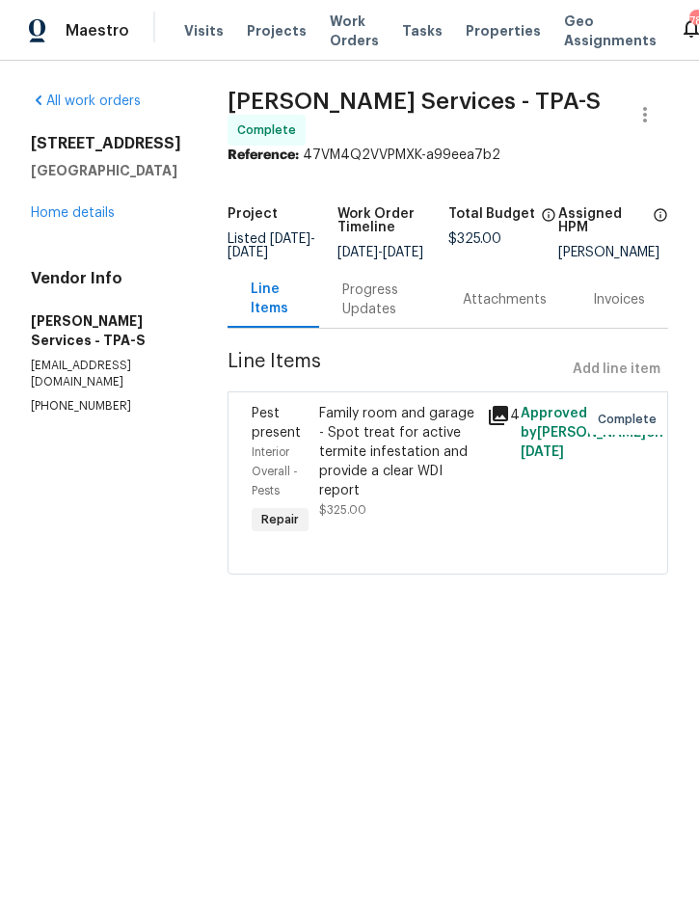
click at [69, 208] on link "Home details" at bounding box center [73, 212] width 84 height 13
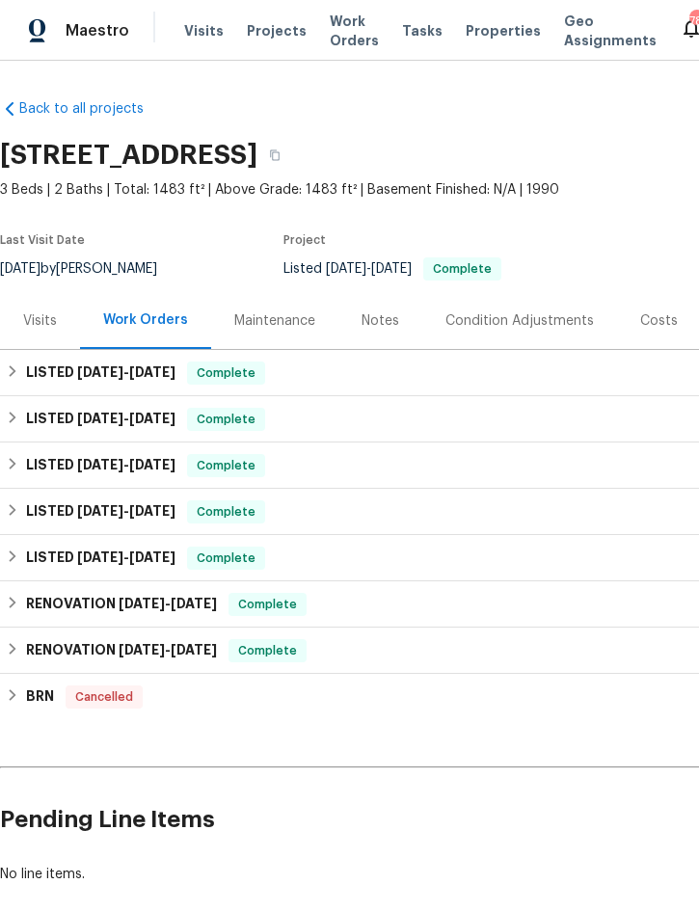
click at [369, 320] on div "Notes" at bounding box center [381, 320] width 38 height 19
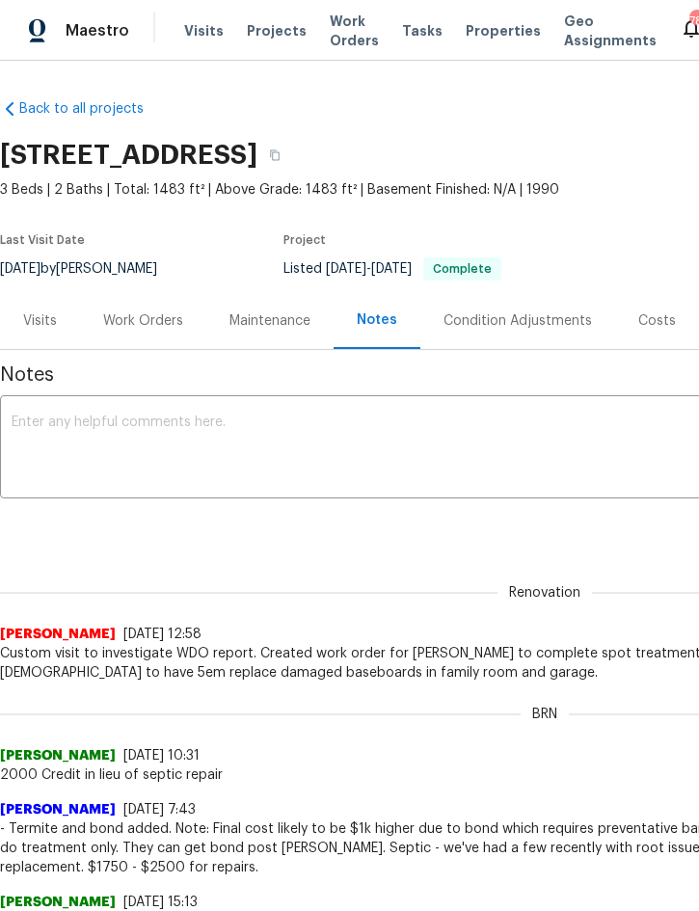
click at [261, 443] on textarea at bounding box center [545, 449] width 1066 height 67
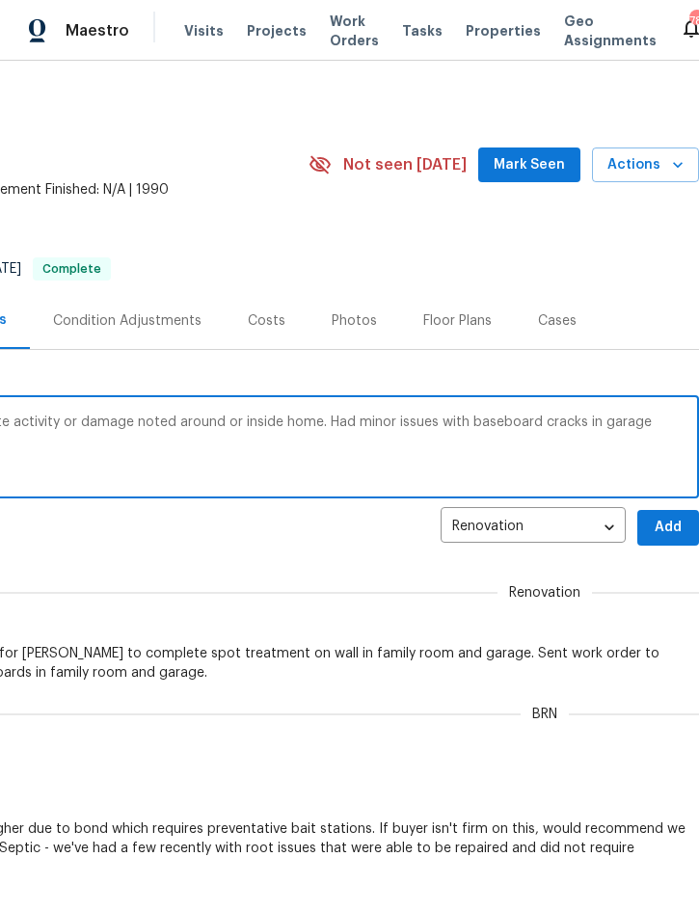
scroll to position [0, 390]
type textarea "Received clear WDO report from Massey. No termite activity or damage noted arou…"
click at [662, 524] on span "Add" at bounding box center [668, 528] width 31 height 24
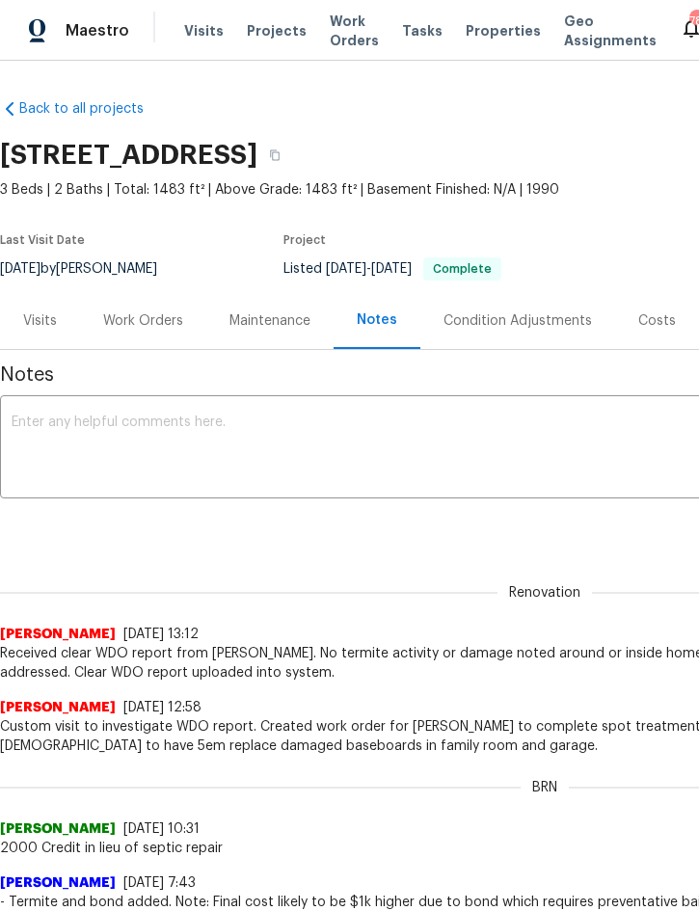
scroll to position [0, 0]
click at [140, 322] on div "Work Orders" at bounding box center [143, 320] width 80 height 19
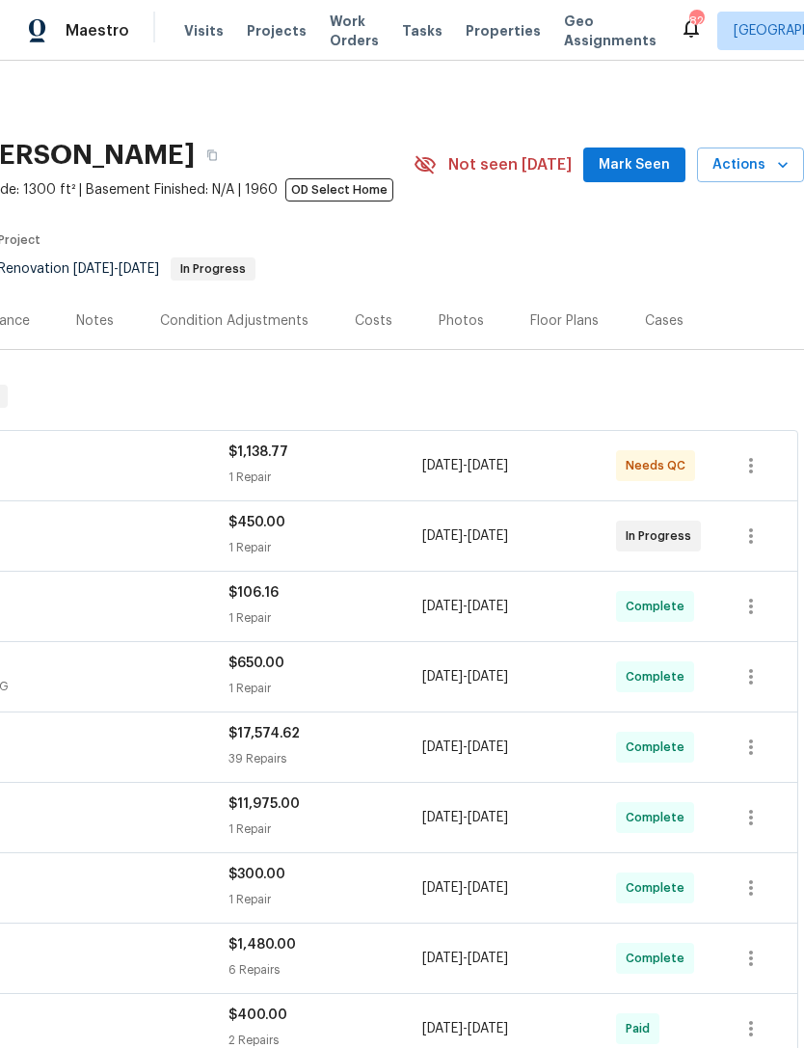
scroll to position [0, 285]
click at [738, 171] on span "Actions" at bounding box center [751, 165] width 76 height 24
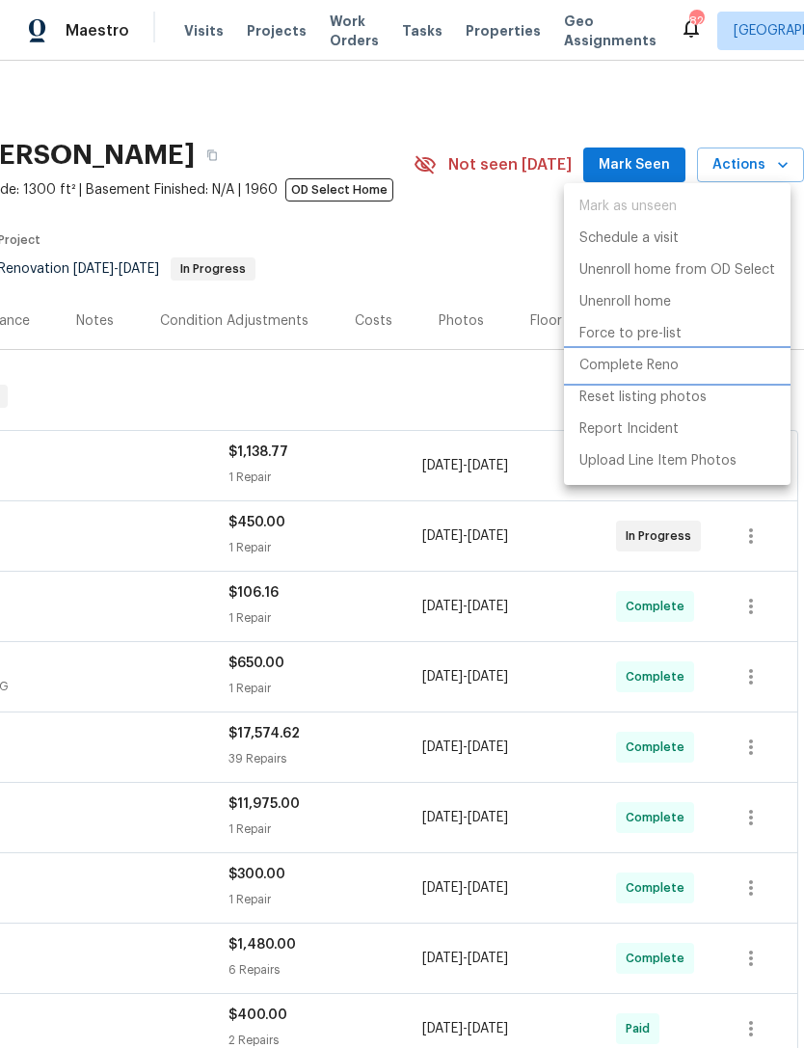
click at [665, 363] on p "Complete Reno" at bounding box center [628, 366] width 99 height 20
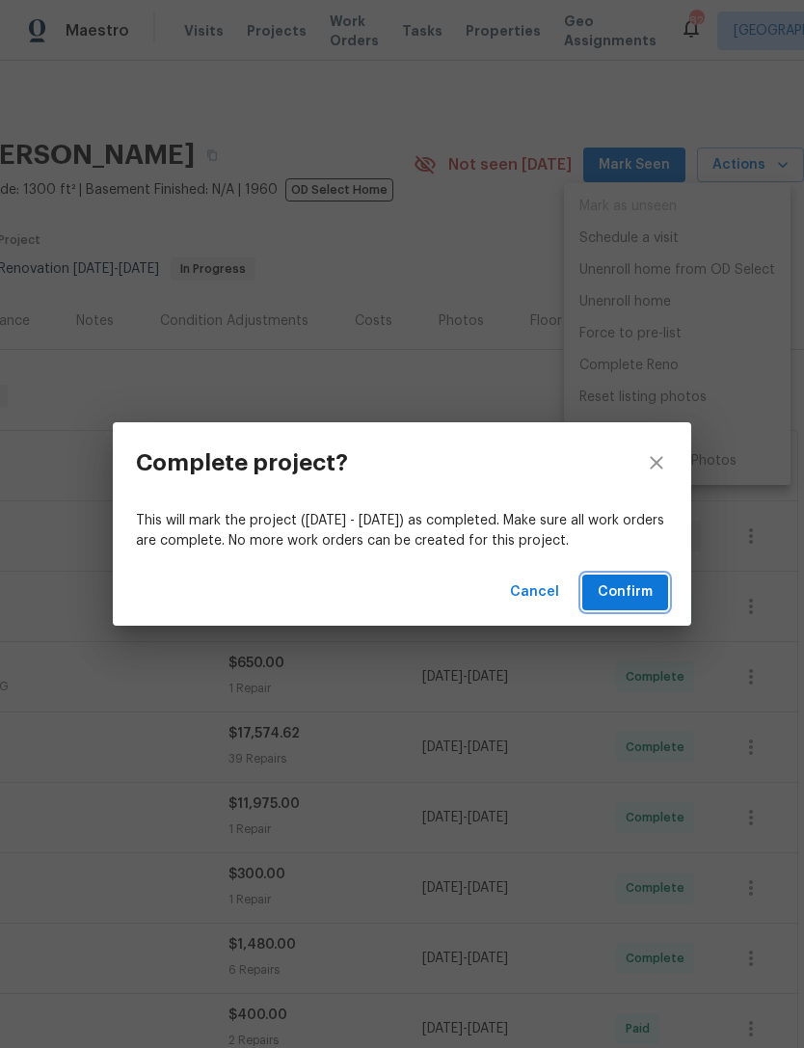
click at [637, 583] on span "Confirm" at bounding box center [625, 592] width 55 height 24
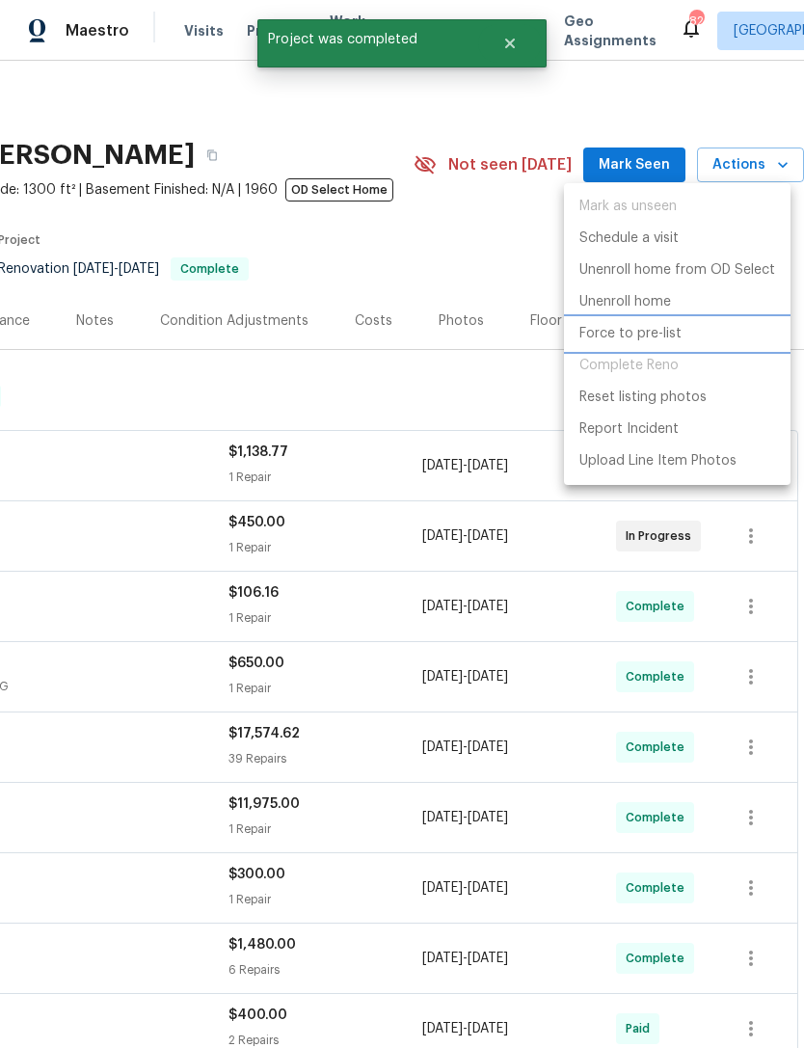
click at [638, 336] on p "Force to pre-list" at bounding box center [630, 334] width 102 height 20
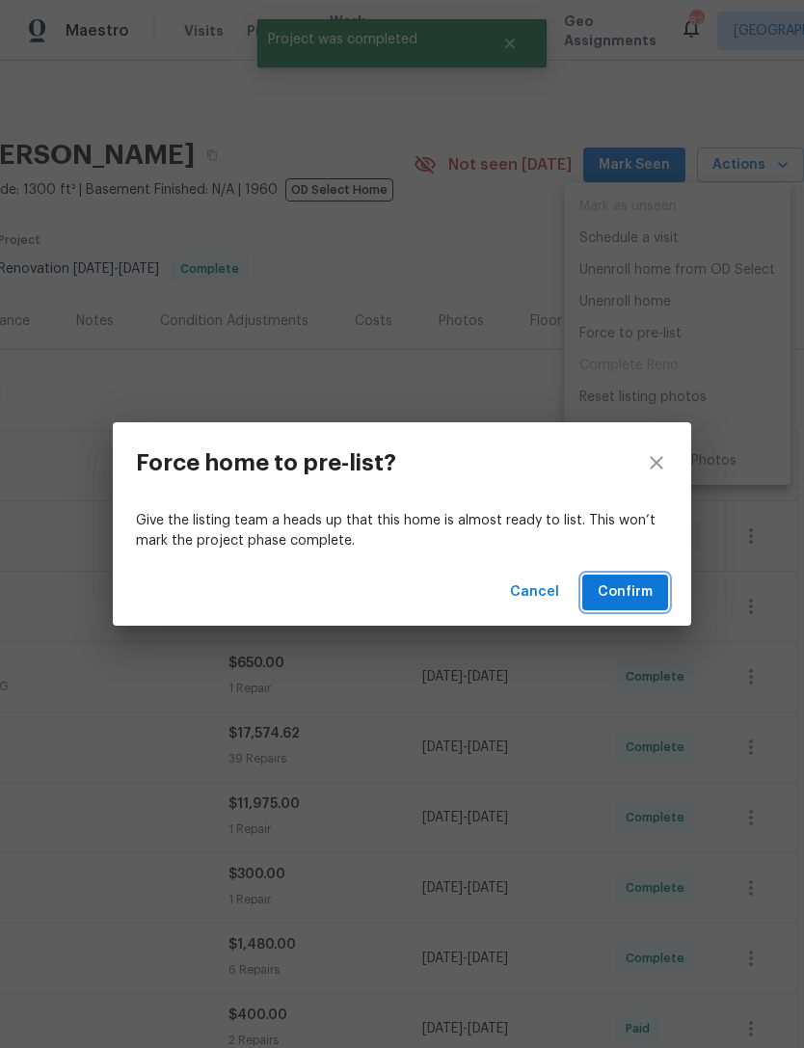
click at [618, 593] on span "Confirm" at bounding box center [625, 592] width 55 height 24
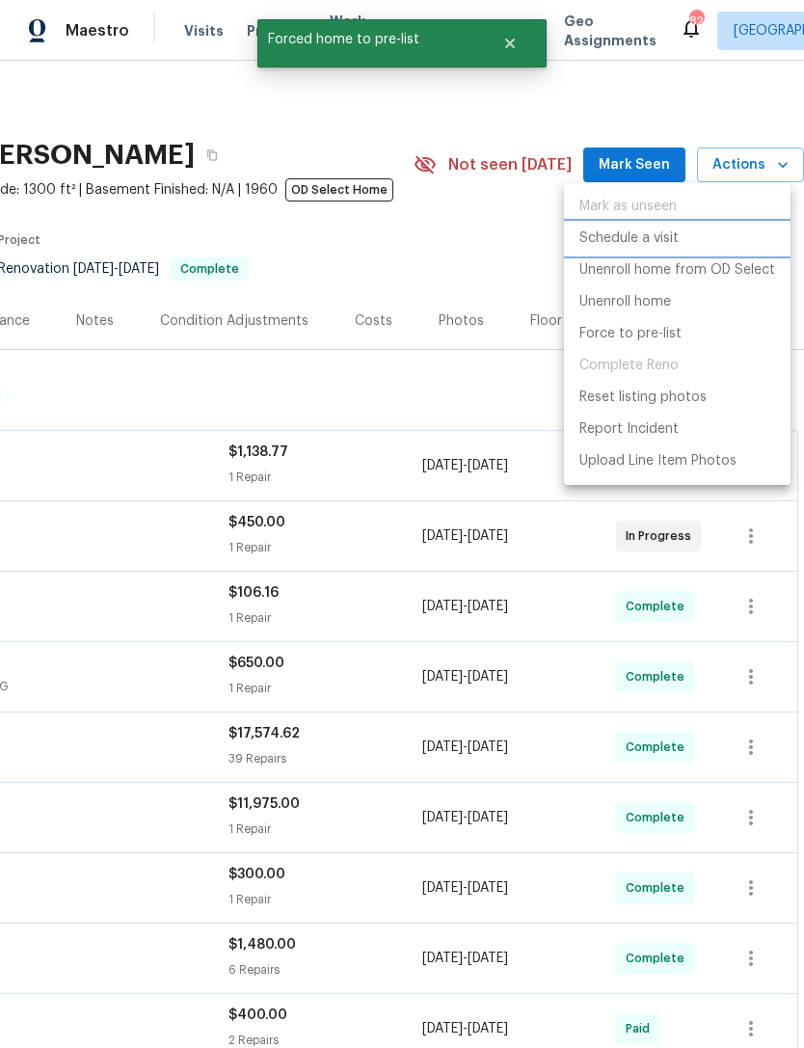
click at [655, 237] on p "Schedule a visit" at bounding box center [628, 239] width 99 height 20
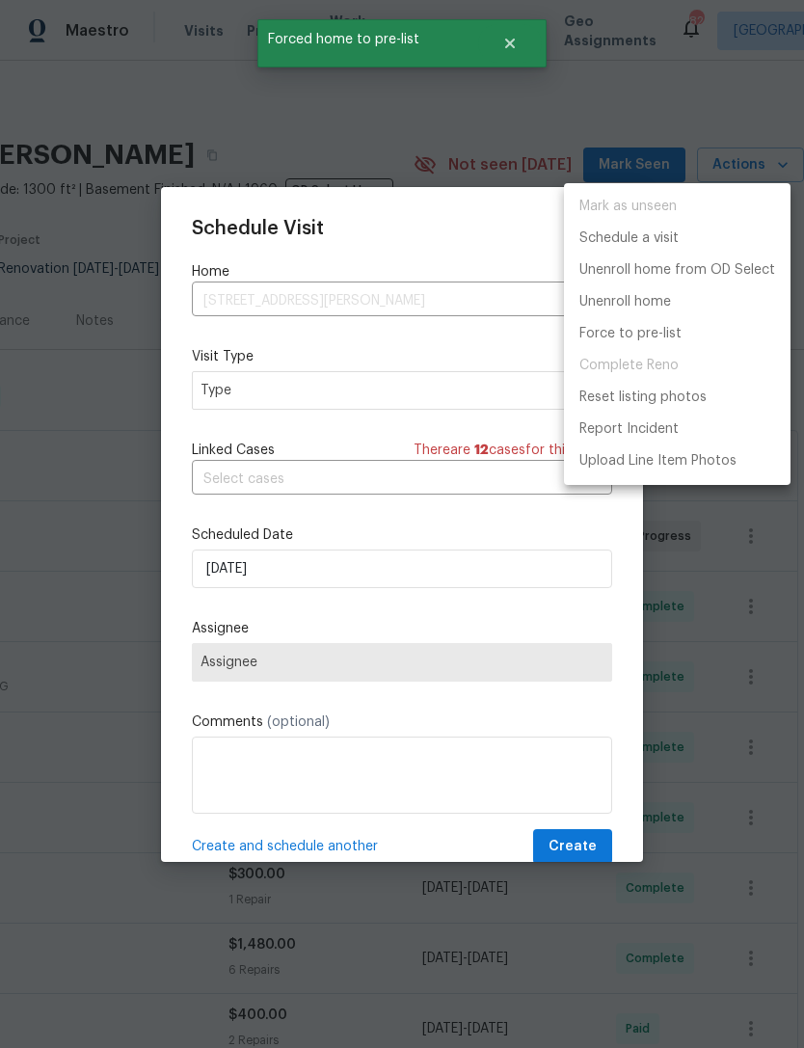
click at [352, 381] on div at bounding box center [402, 524] width 804 height 1048
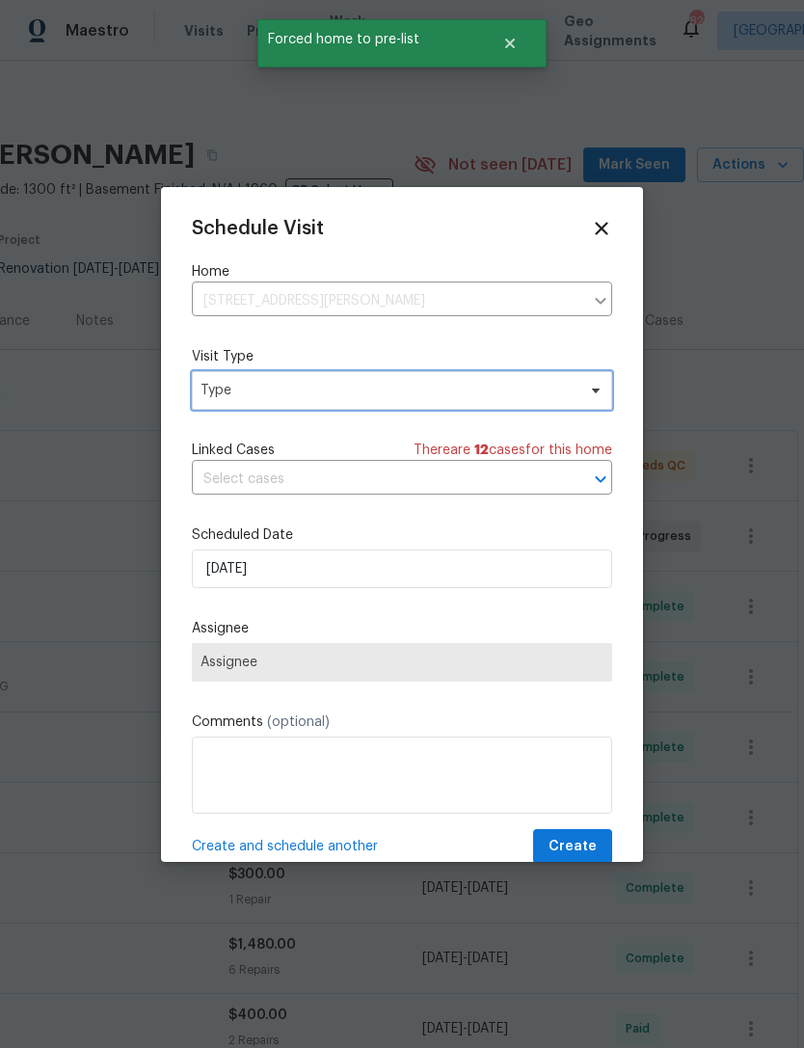
click at [408, 384] on span "Type" at bounding box center [388, 390] width 375 height 19
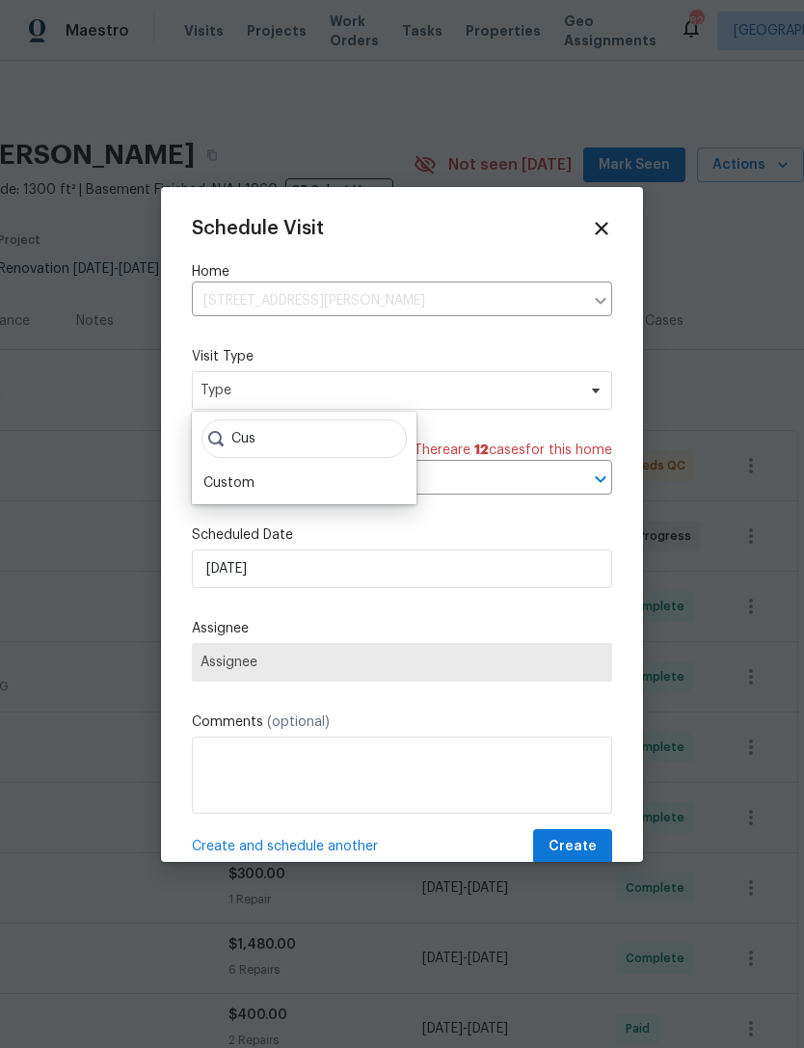
type input "Cus"
click at [273, 477] on div "Custom" at bounding box center [304, 483] width 213 height 27
click at [326, 480] on div "Custom" at bounding box center [304, 483] width 213 height 27
click at [250, 482] on div "Custom" at bounding box center [228, 482] width 51 height 19
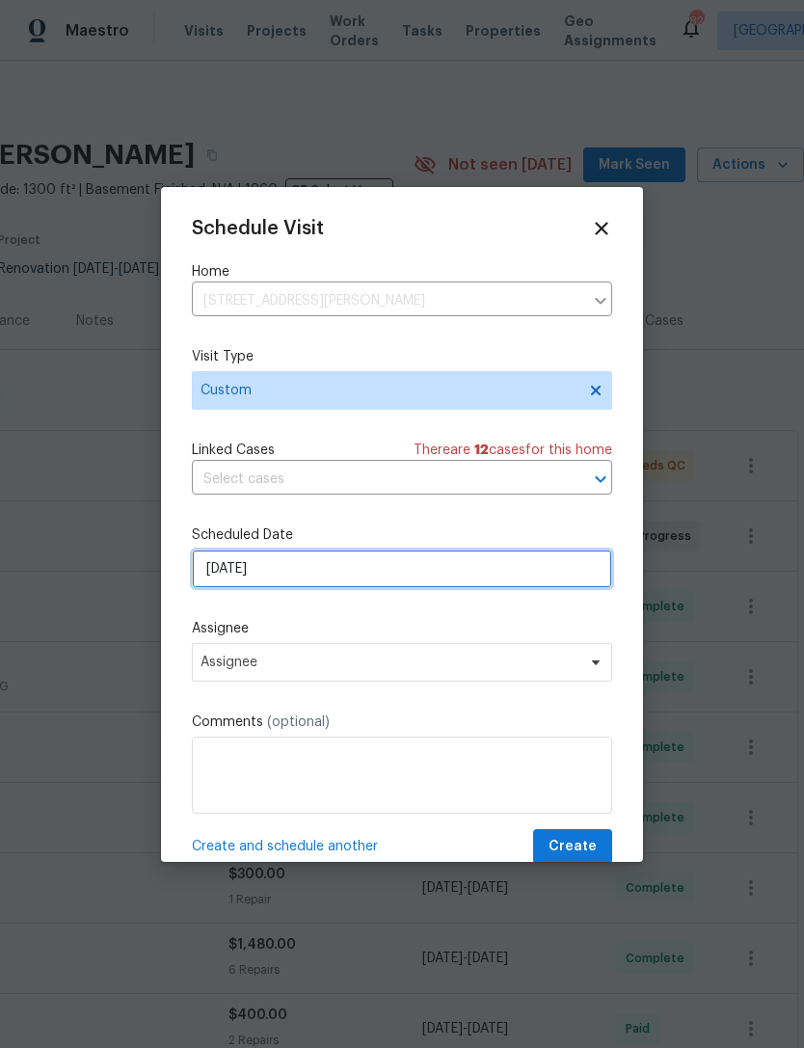
click at [314, 573] on input "[DATE]" at bounding box center [402, 569] width 420 height 39
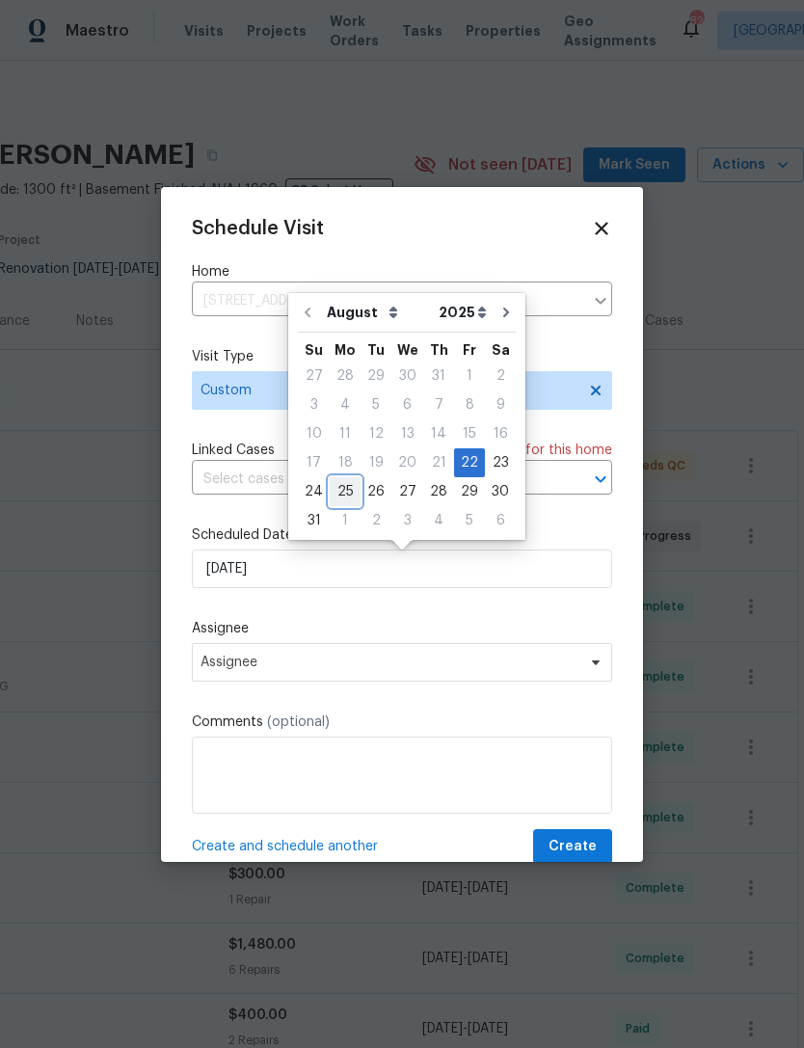
click at [338, 492] on div "25" at bounding box center [345, 491] width 31 height 27
type input "8/25/2025"
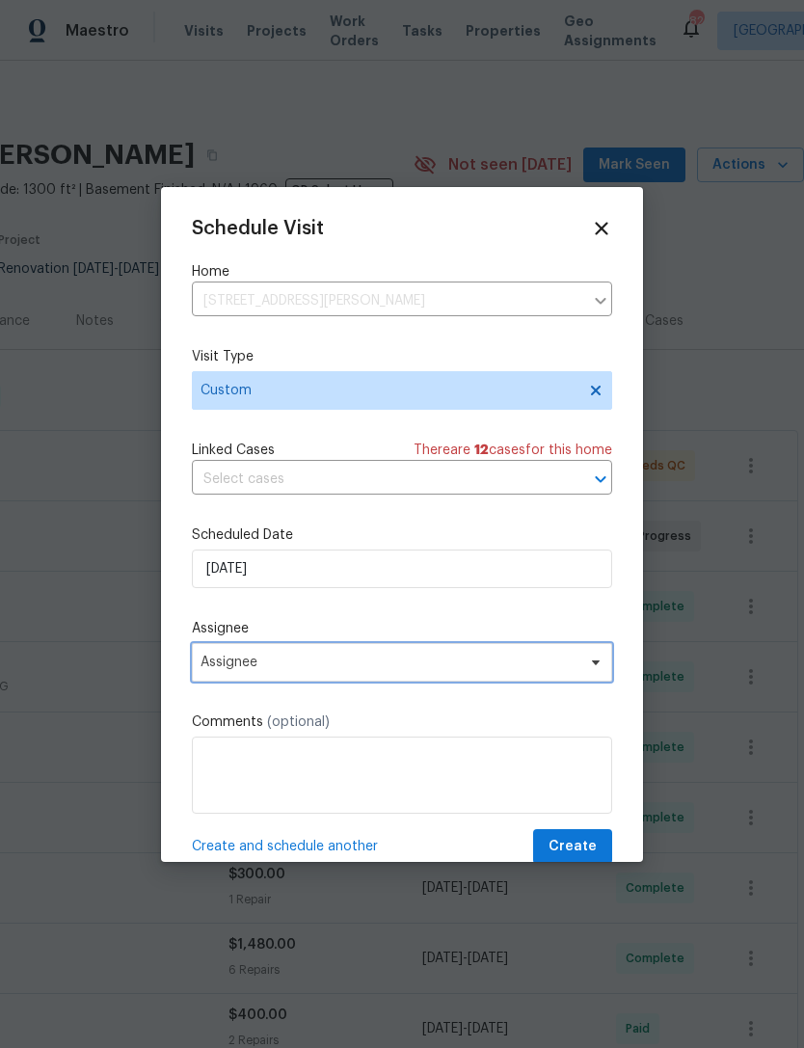
click at [431, 661] on span "Assignee" at bounding box center [390, 662] width 378 height 15
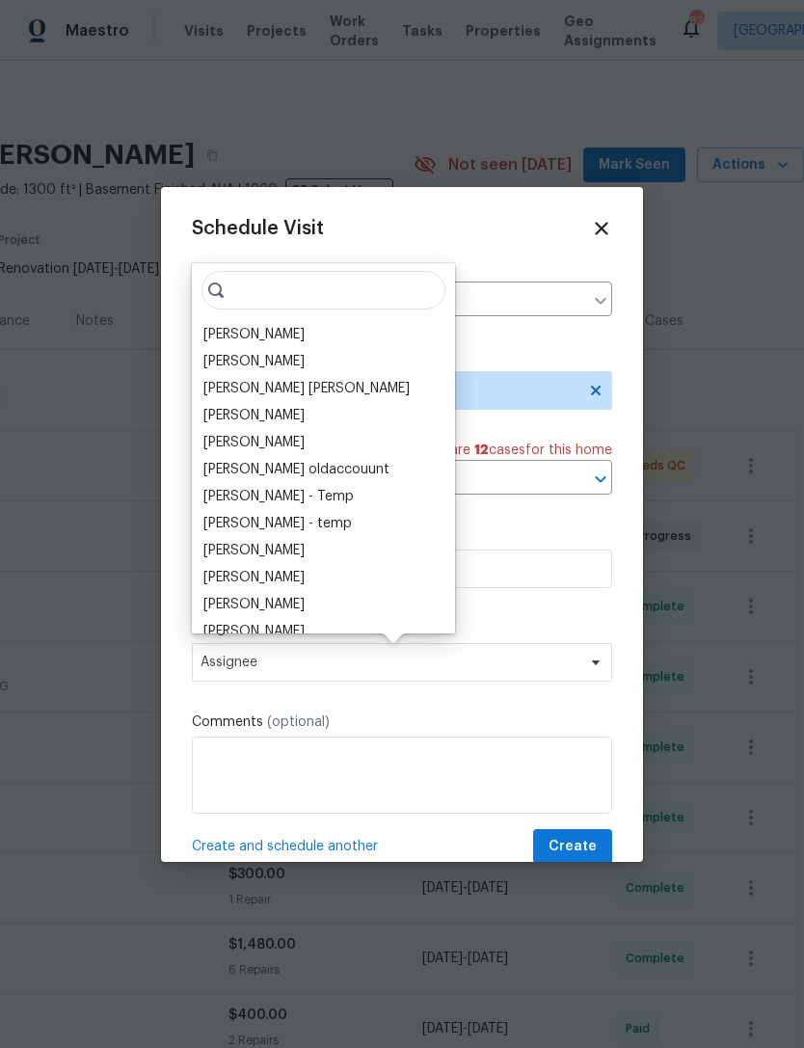
click at [275, 333] on div "[PERSON_NAME]" at bounding box center [253, 334] width 101 height 19
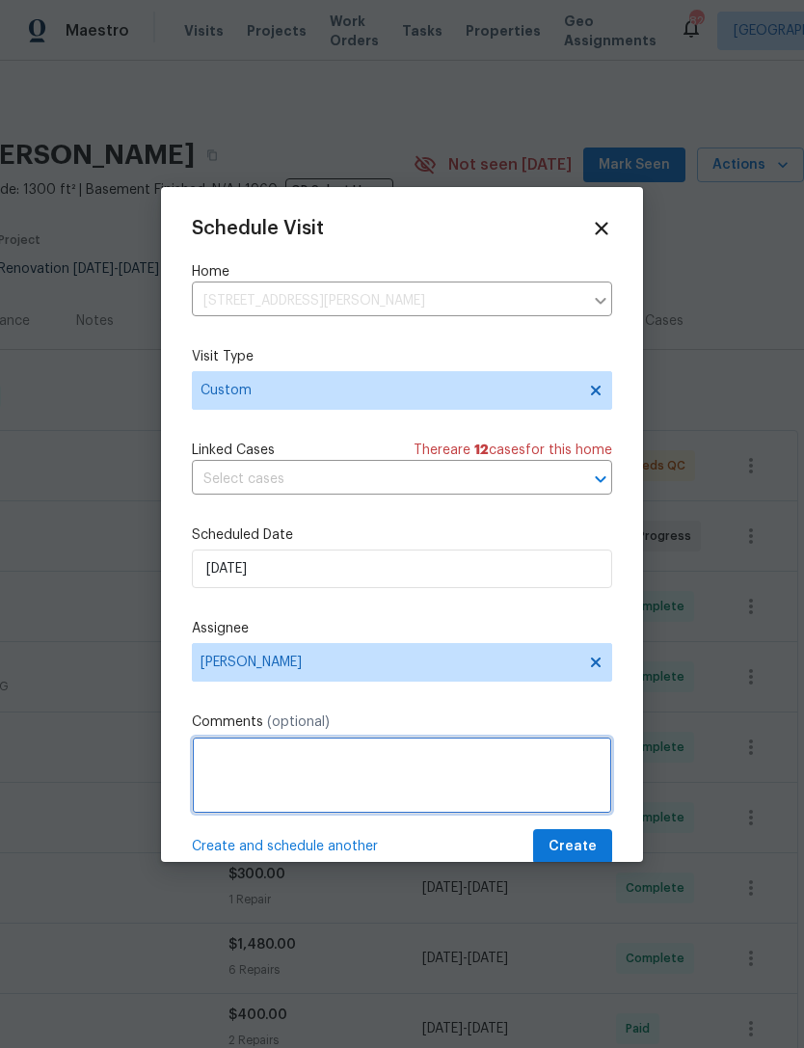
click at [344, 756] on textarea at bounding box center [402, 775] width 420 height 77
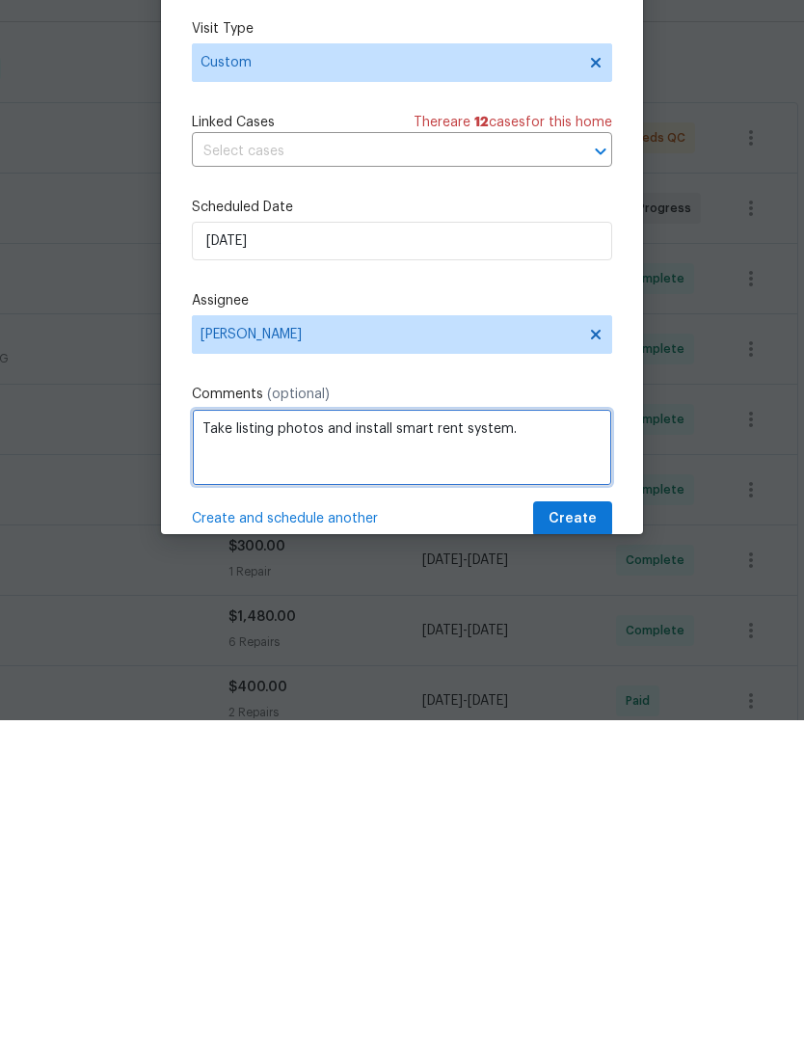
type textarea "Take listing photos and install smart rent system."
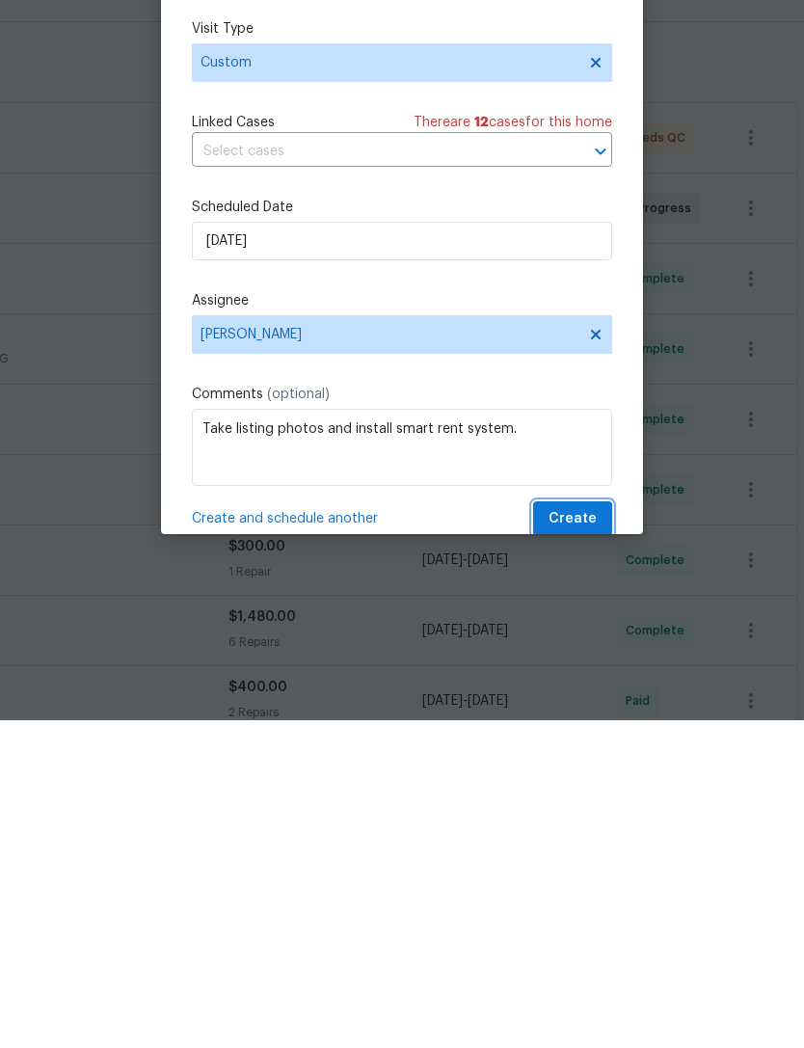
click at [589, 835] on span "Create" at bounding box center [573, 847] width 48 height 24
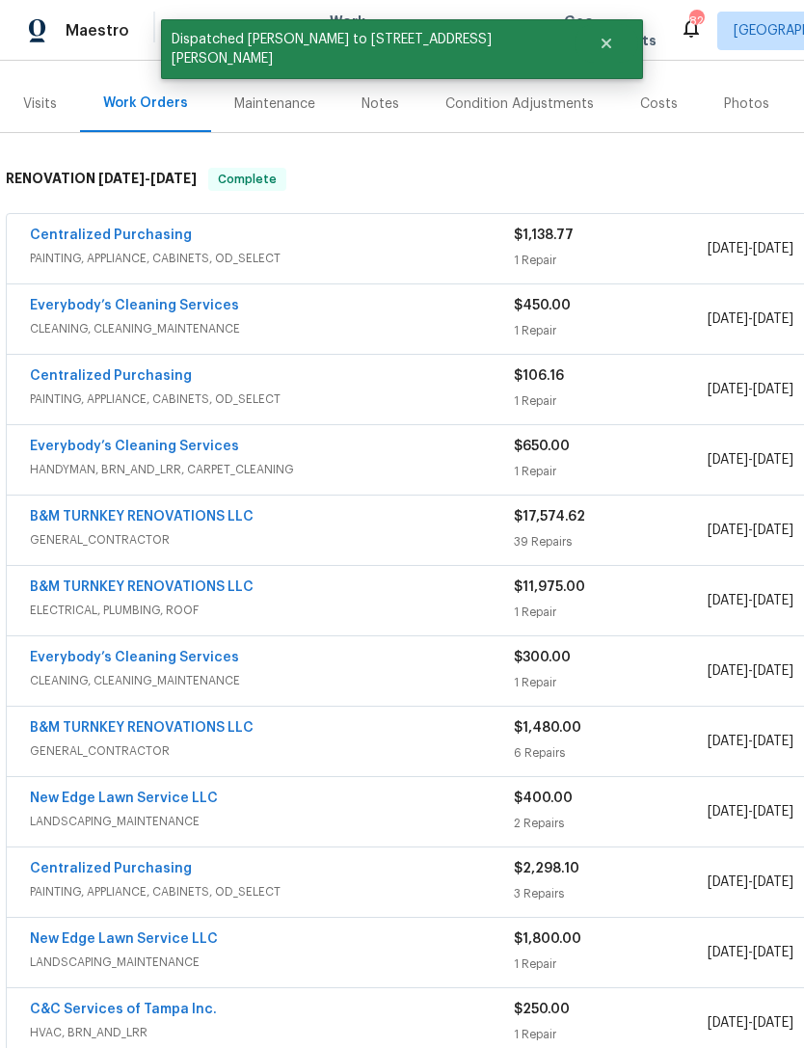
scroll to position [229, 0]
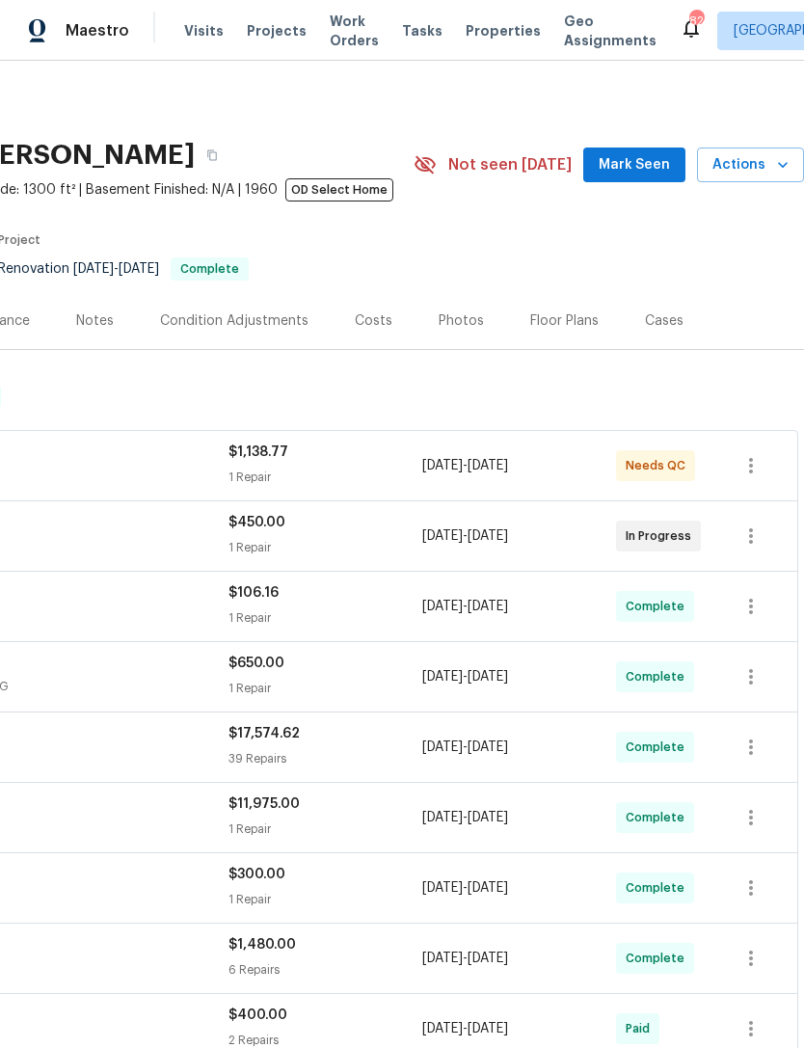
scroll to position [0, 285]
click at [368, 313] on div "Costs" at bounding box center [374, 320] width 38 height 19
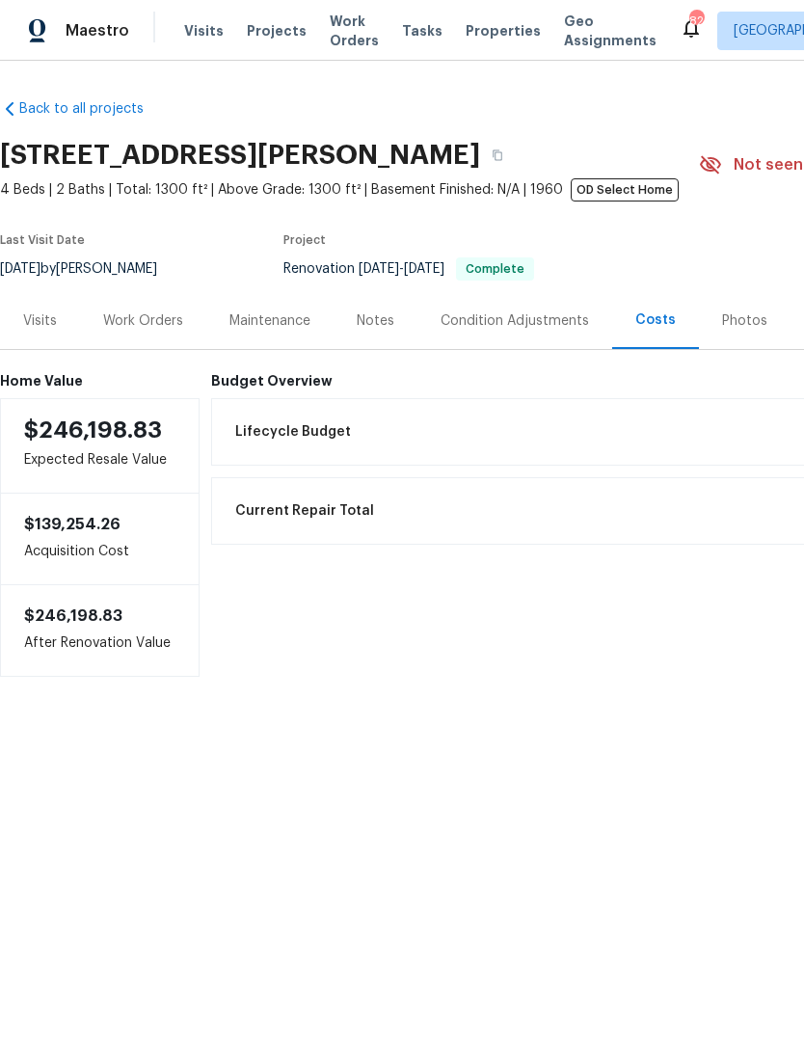
click at [140, 312] on div "Work Orders" at bounding box center [143, 320] width 80 height 19
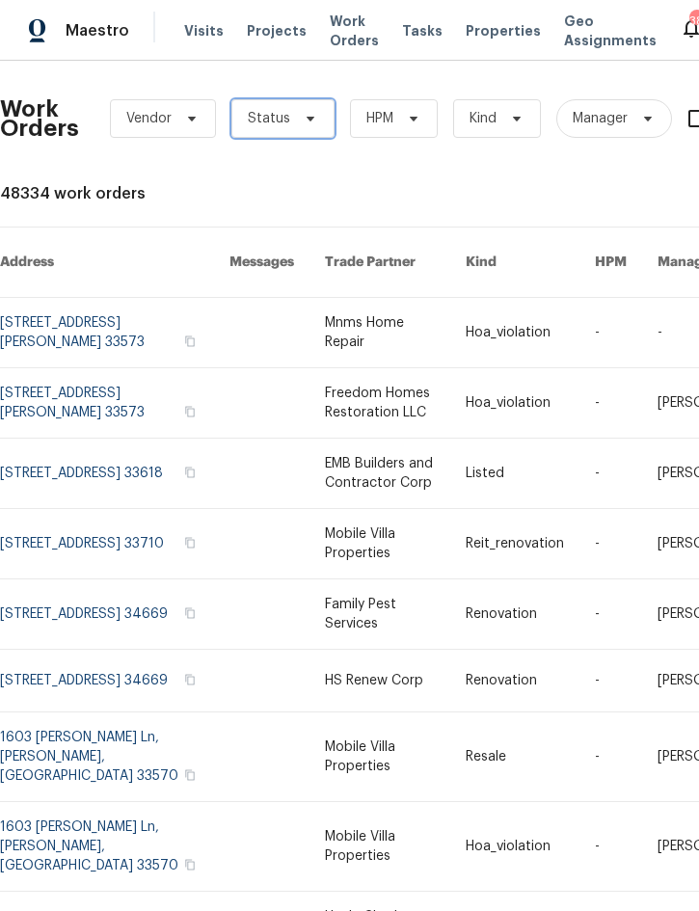
click at [297, 119] on span at bounding box center [307, 118] width 21 height 15
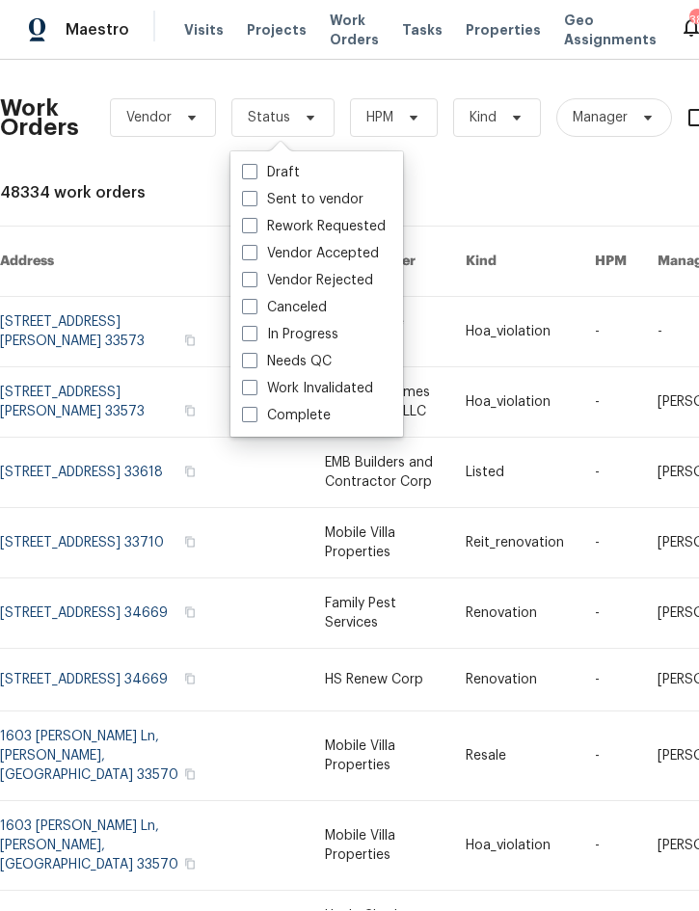
scroll to position [53, 0]
click at [329, 353] on label "Needs QC" at bounding box center [287, 362] width 90 height 19
click at [255, 353] on input "Needs QC" at bounding box center [248, 359] width 13 height 13
checkbox input "true"
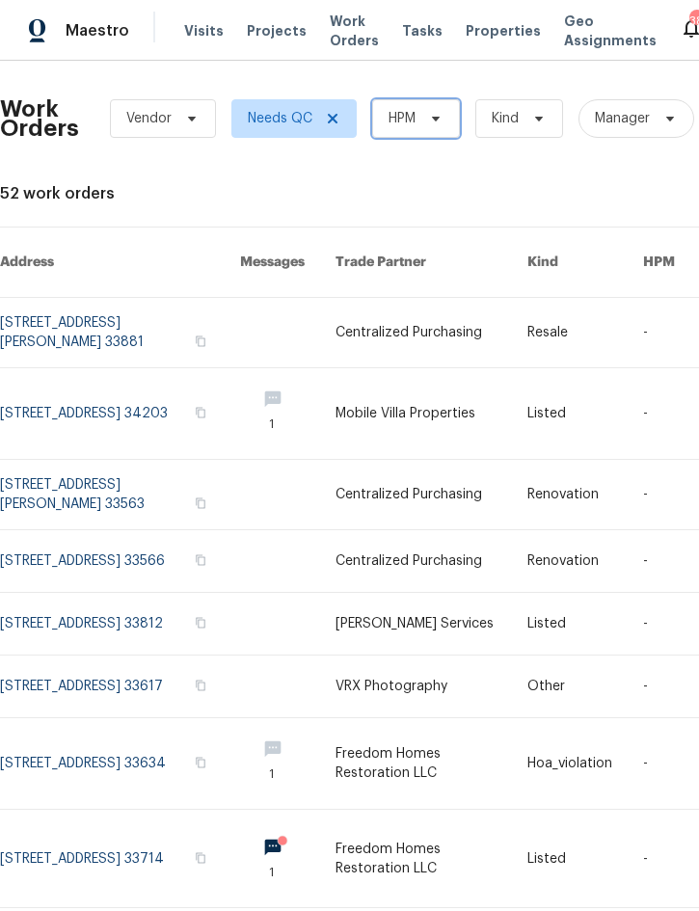
click at [427, 119] on span at bounding box center [432, 118] width 21 height 15
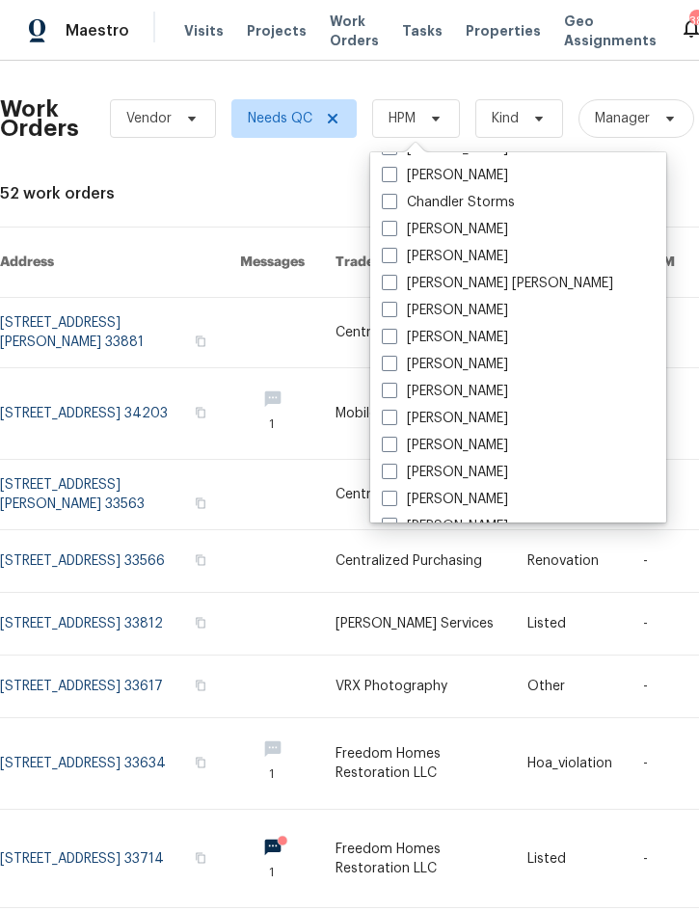
scroll to position [183, 0]
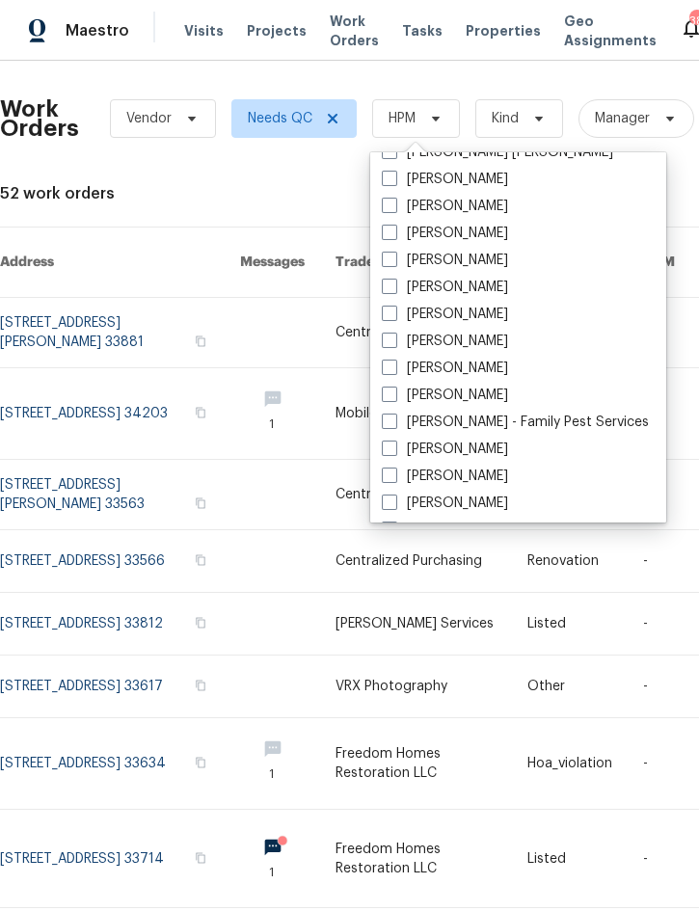
click at [476, 404] on label "[PERSON_NAME]" at bounding box center [445, 395] width 126 height 19
click at [394, 398] on input "[PERSON_NAME]" at bounding box center [388, 392] width 13 height 13
checkbox input "true"
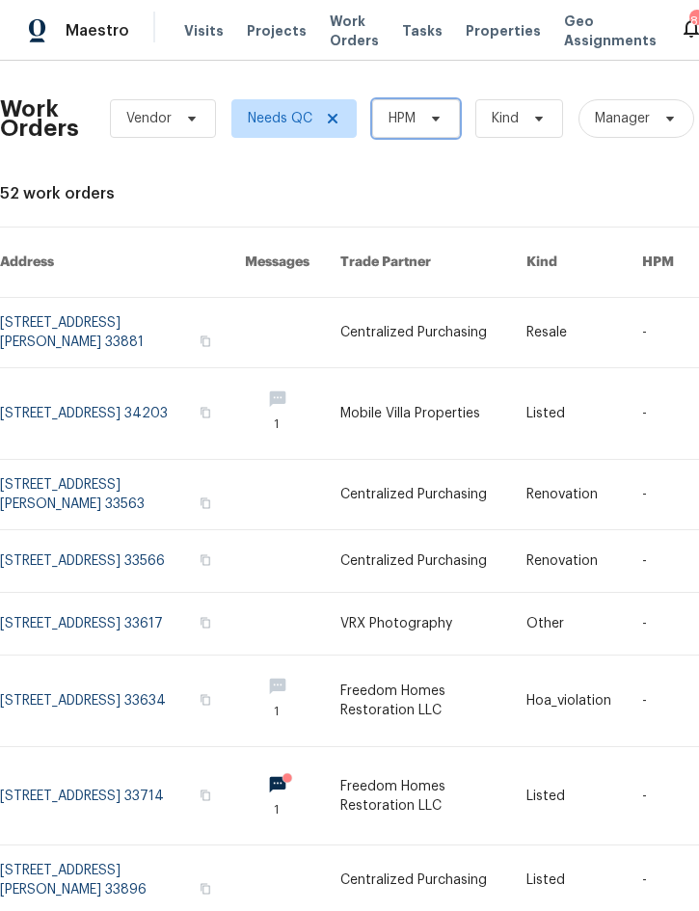
click at [417, 116] on span "HPM" at bounding box center [416, 118] width 88 height 39
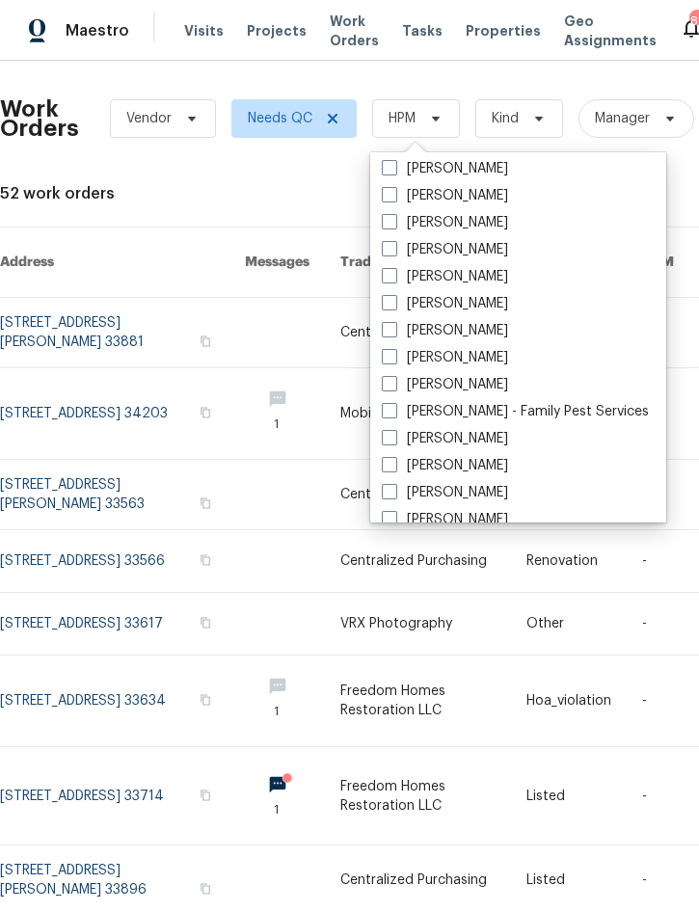
scroll to position [195, 0]
click at [483, 378] on label "[PERSON_NAME]" at bounding box center [445, 383] width 126 height 19
click at [394, 378] on input "[PERSON_NAME]" at bounding box center [388, 380] width 13 height 13
checkbox input "true"
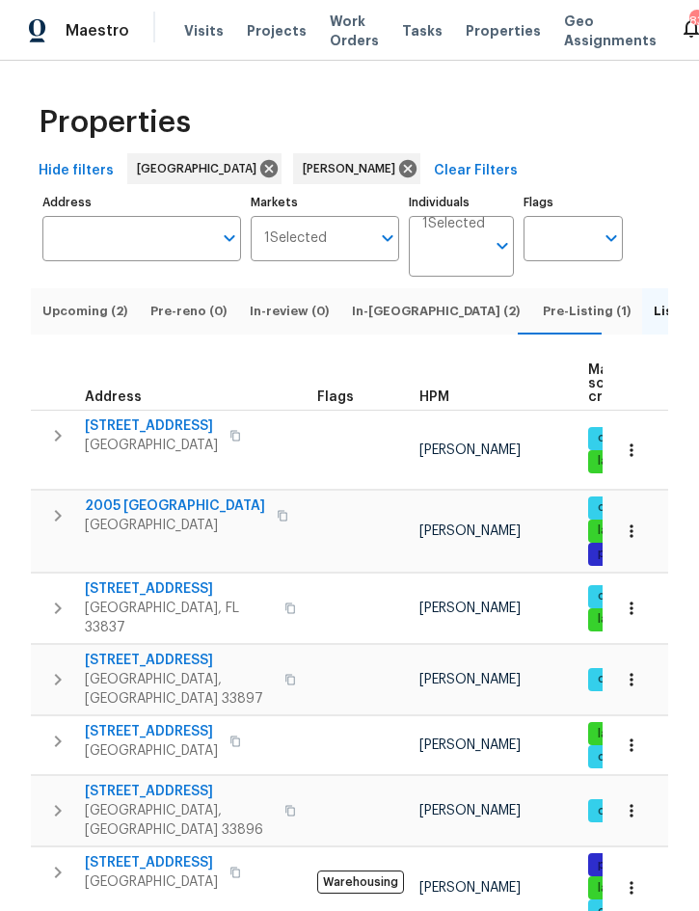
click at [101, 322] on span "Upcoming (2)" at bounding box center [84, 311] width 85 height 21
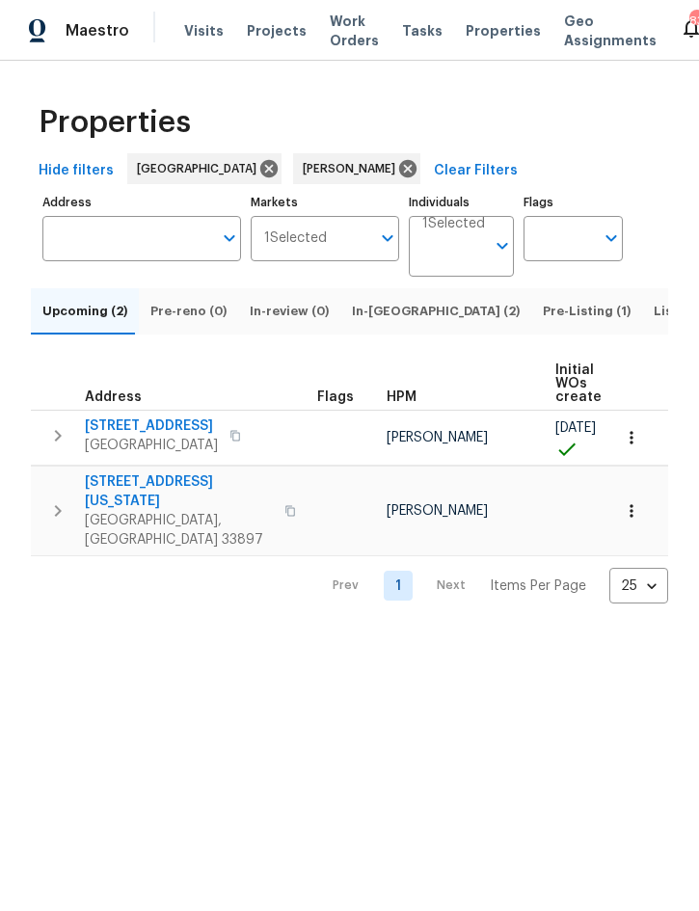
click at [383, 322] on span "In-[GEOGRAPHIC_DATA] (2)" at bounding box center [436, 311] width 168 height 21
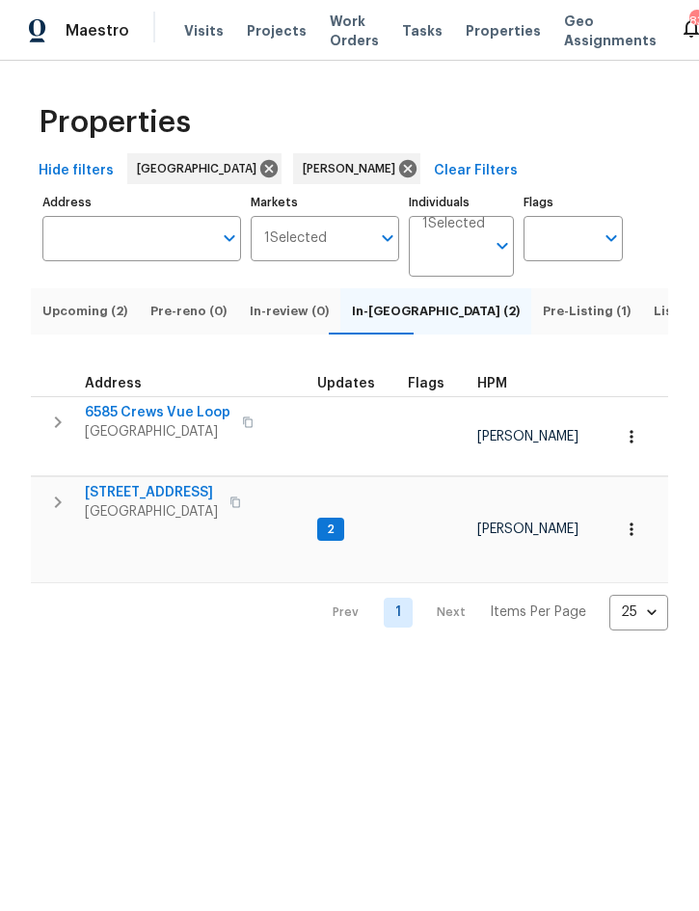
click at [51, 519] on button "button" at bounding box center [58, 502] width 39 height 39
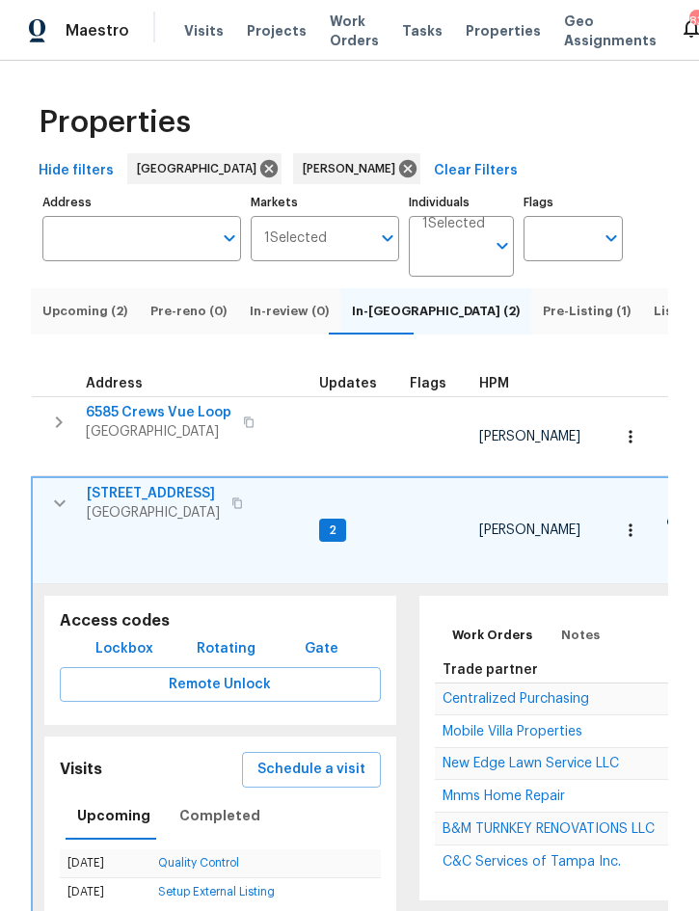
click at [540, 855] on span "C&C Services of Tampa Inc." at bounding box center [532, 861] width 178 height 13
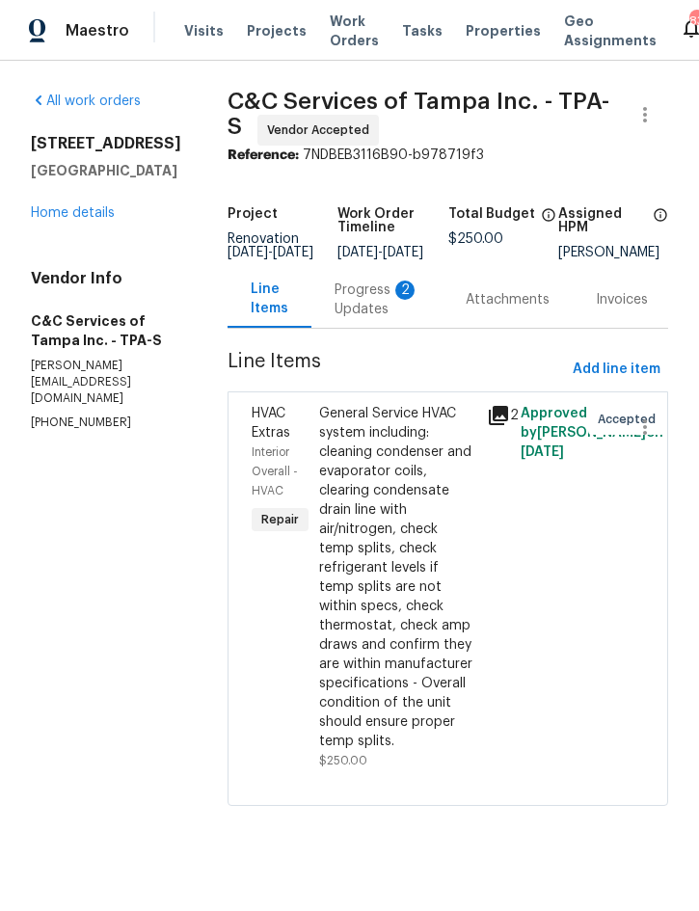
click at [405, 311] on div "Progress Updates 2" at bounding box center [377, 300] width 85 height 39
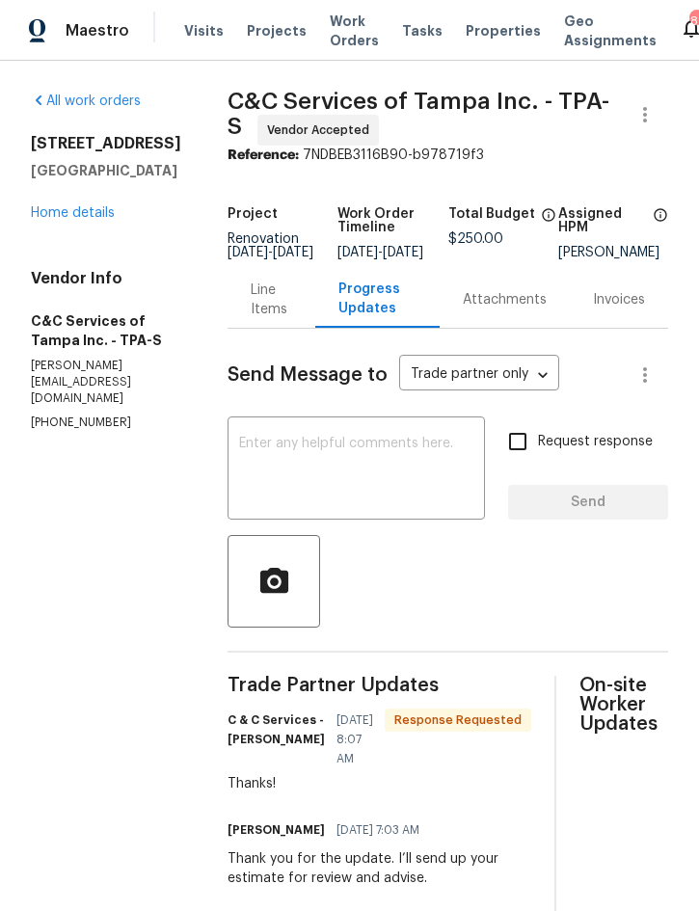
click at [292, 309] on div "Line Items" at bounding box center [271, 300] width 41 height 39
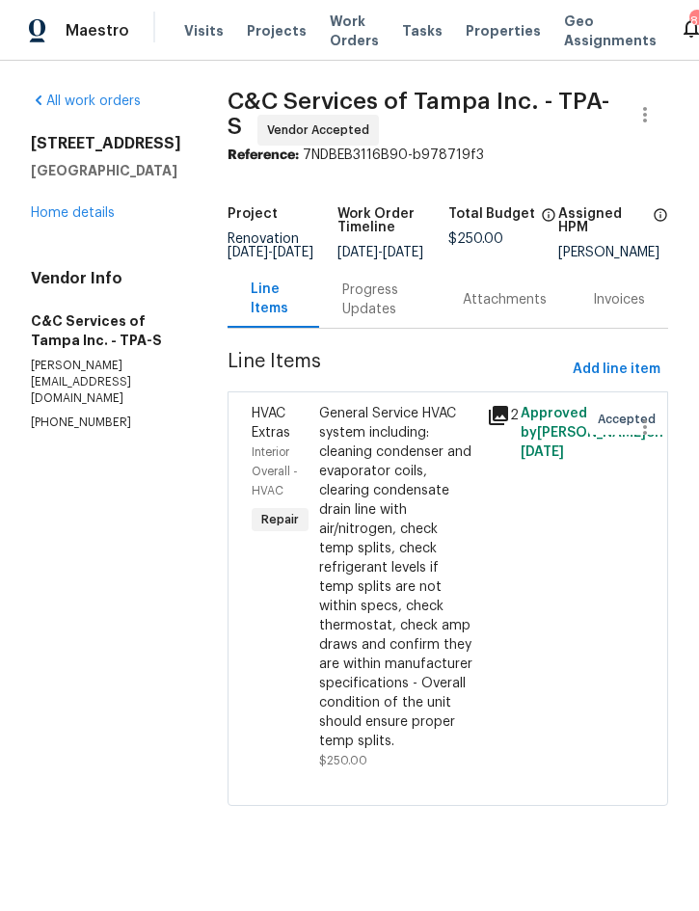
click at [66, 220] on link "Home details" at bounding box center [73, 212] width 84 height 13
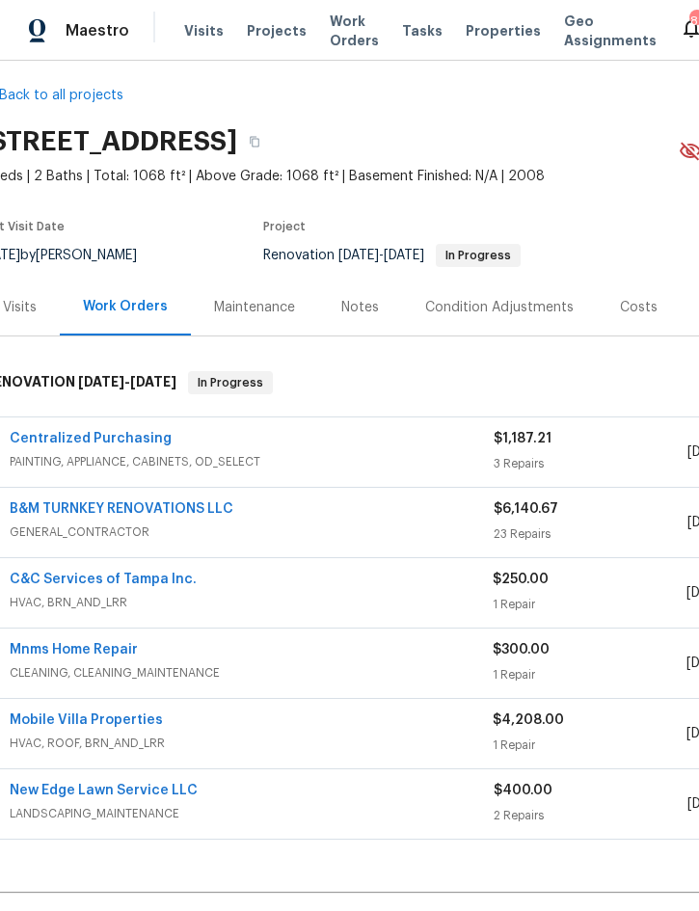
scroll to position [11, 14]
